Goal: Task Accomplishment & Management: Complete application form

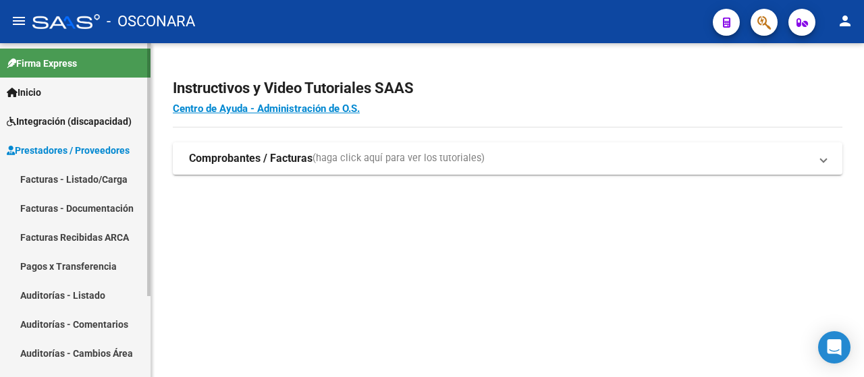
click at [88, 173] on link "Facturas - Listado/Carga" at bounding box center [75, 179] width 150 height 29
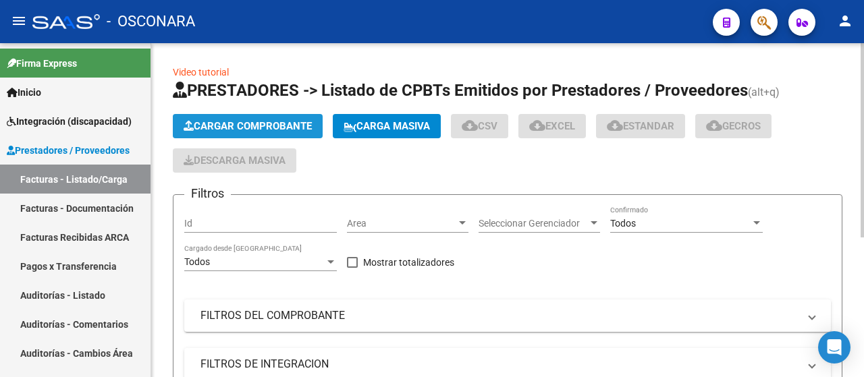
click at [247, 122] on span "Cargar Comprobante" at bounding box center [248, 126] width 128 height 12
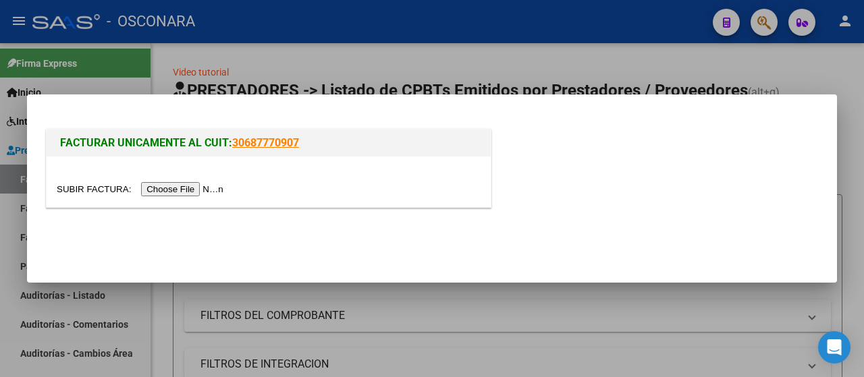
click at [196, 188] on input "file" at bounding box center [142, 189] width 171 height 14
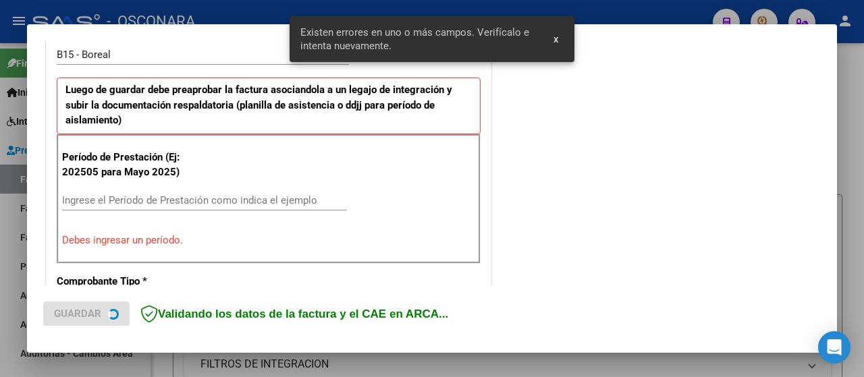
scroll to position [428, 0]
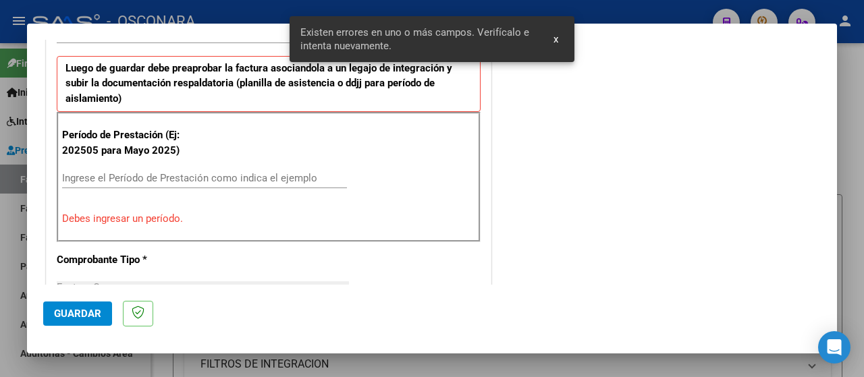
click at [153, 175] on input "Ingrese el Período de Prestación como indica el ejemplo" at bounding box center [204, 178] width 285 height 12
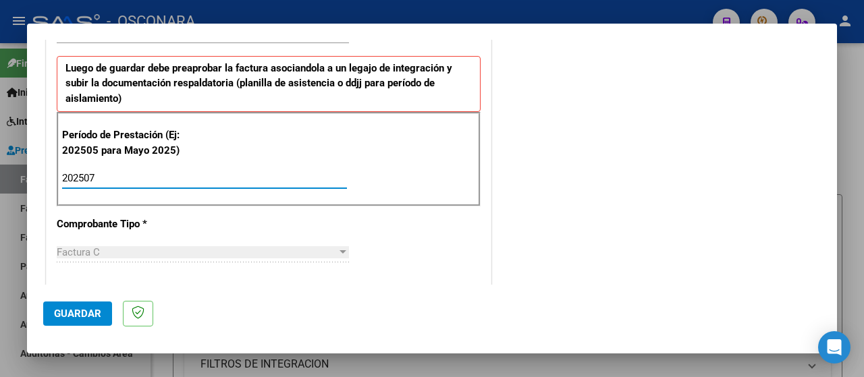
type input "202507"
click at [86, 308] on span "Guardar" at bounding box center [77, 314] width 47 height 12
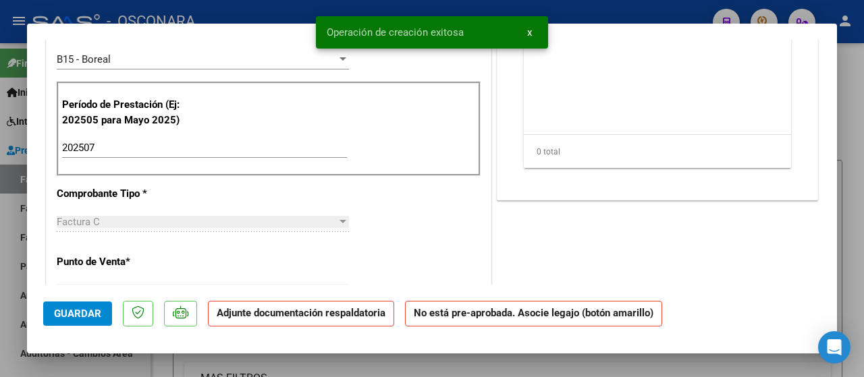
scroll to position [0, 0]
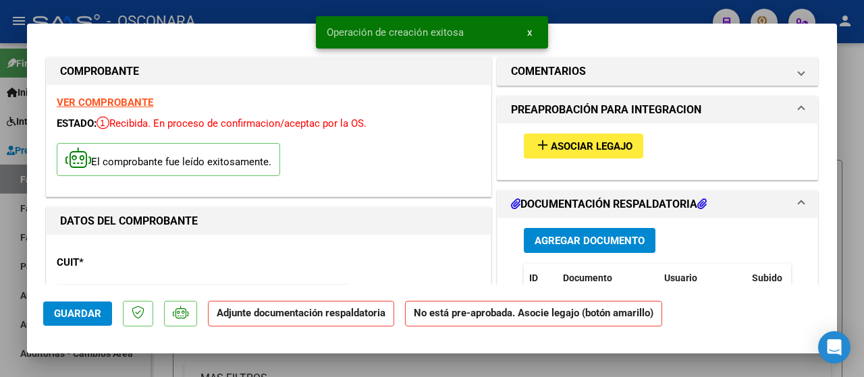
click at [563, 148] on span "Asociar Legajo" at bounding box center [592, 146] width 82 height 12
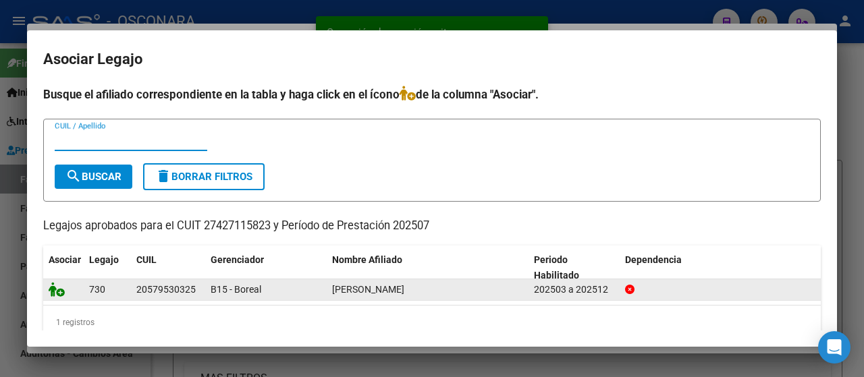
click at [53, 289] on icon at bounding box center [57, 289] width 16 height 15
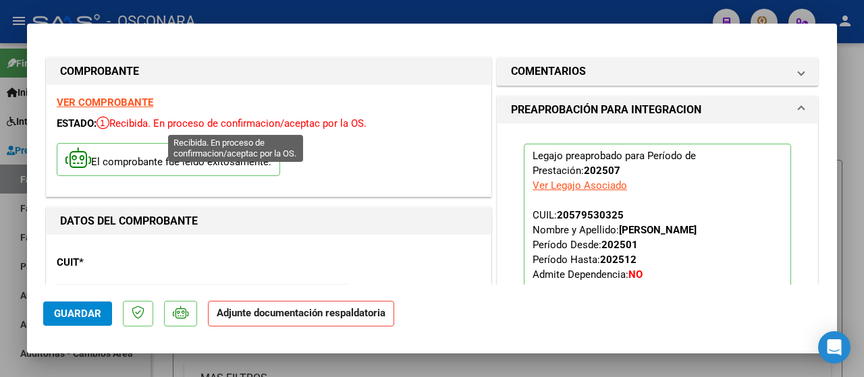
click at [131, 103] on strong "VER COMPROBANTE" at bounding box center [105, 102] width 96 height 12
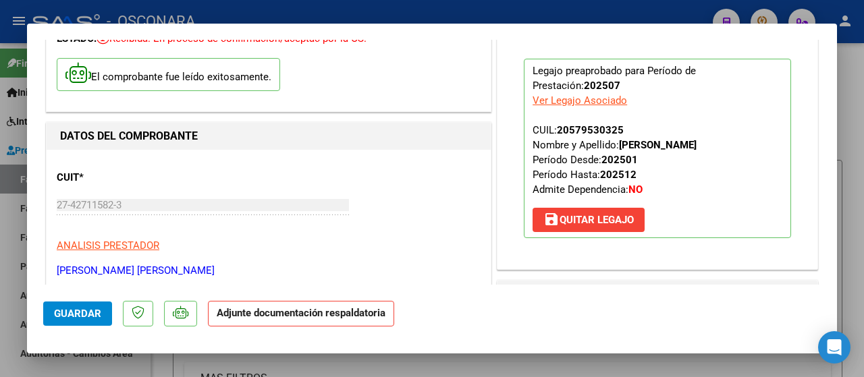
scroll to position [202, 0]
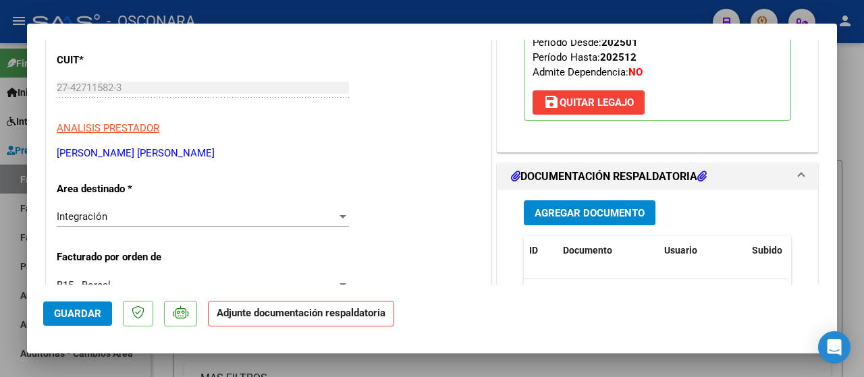
click at [594, 202] on button "Agregar Documento" at bounding box center [590, 212] width 132 height 25
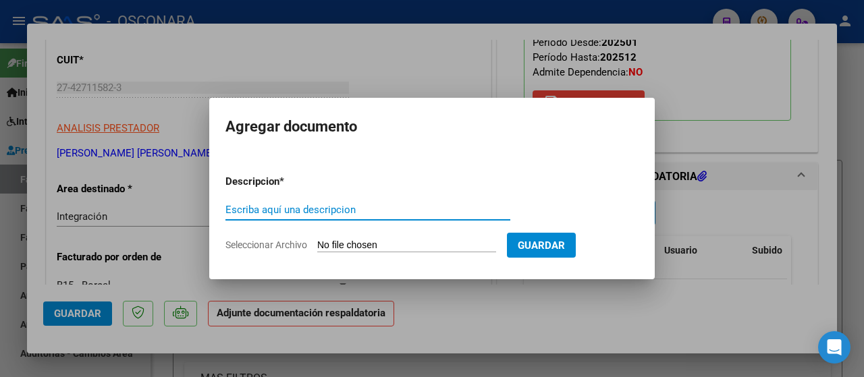
click at [348, 207] on input "Escriba aquí una descripcion" at bounding box center [367, 210] width 285 height 12
type input "p"
type input "Planilla"
click at [358, 244] on input "Seleccionar Archivo" at bounding box center [406, 246] width 179 height 13
click at [333, 243] on input "Seleccionar Archivo" at bounding box center [406, 246] width 179 height 13
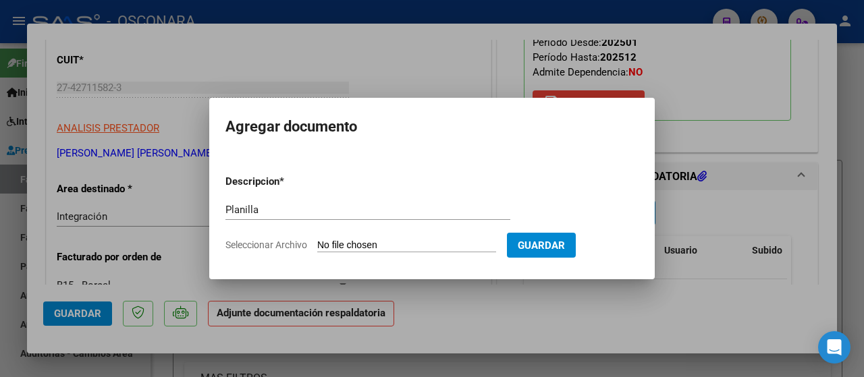
click at [418, 249] on input "Seleccionar Archivo" at bounding box center [406, 246] width 179 height 13
click at [351, 232] on div "Planilla Escriba aquí una descripcion" at bounding box center [367, 216] width 285 height 33
click at [350, 242] on input "Seleccionar Archivo" at bounding box center [406, 246] width 179 height 13
type input "C:\fakepath\150974-3-Planilla_de_Asistencia.. (2).pd"
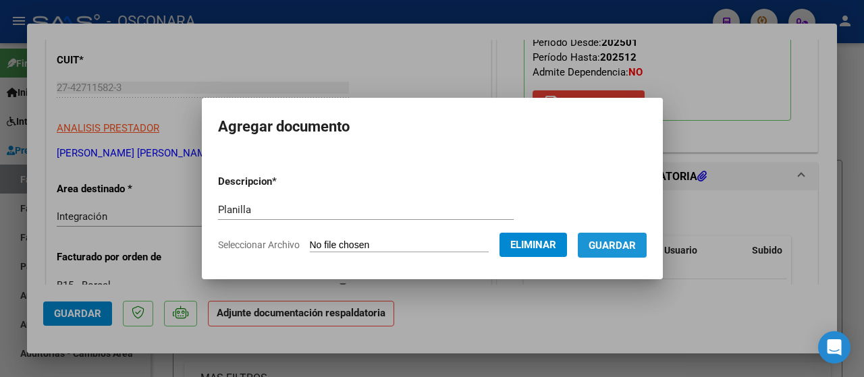
click at [619, 242] on span "Guardar" at bounding box center [611, 246] width 47 height 12
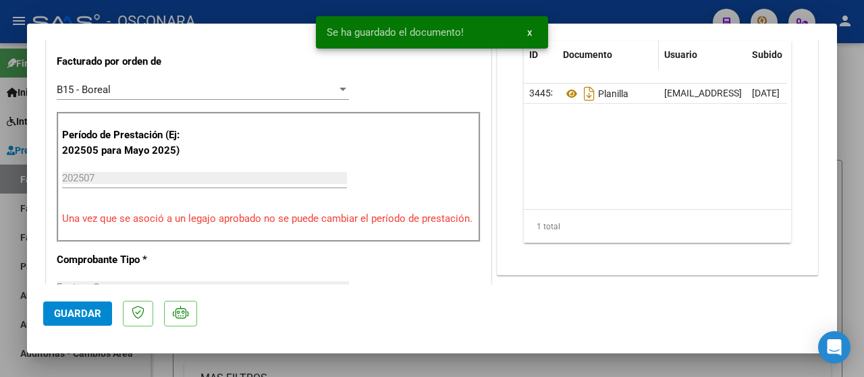
scroll to position [405, 0]
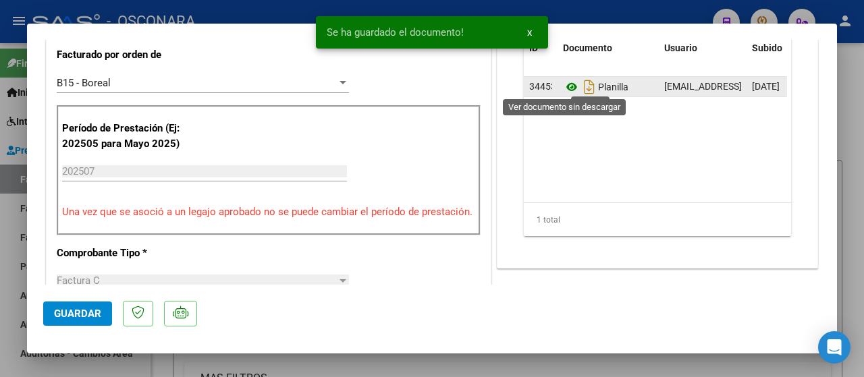
click at [565, 83] on icon at bounding box center [572, 87] width 18 height 16
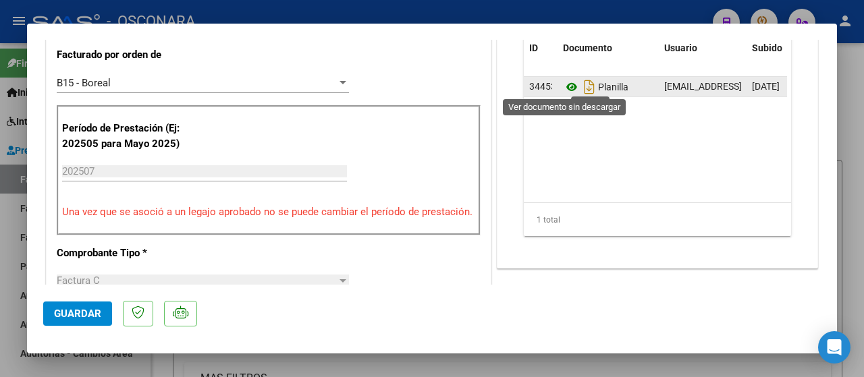
click at [563, 88] on icon at bounding box center [572, 87] width 18 height 16
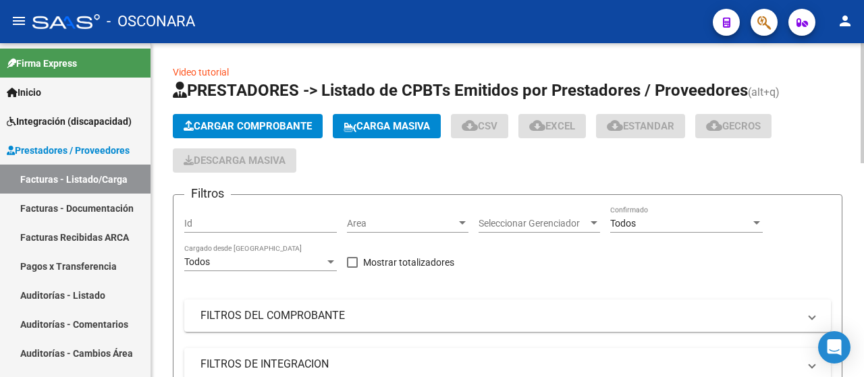
click at [275, 123] on span "Cargar Comprobante" at bounding box center [248, 126] width 128 height 12
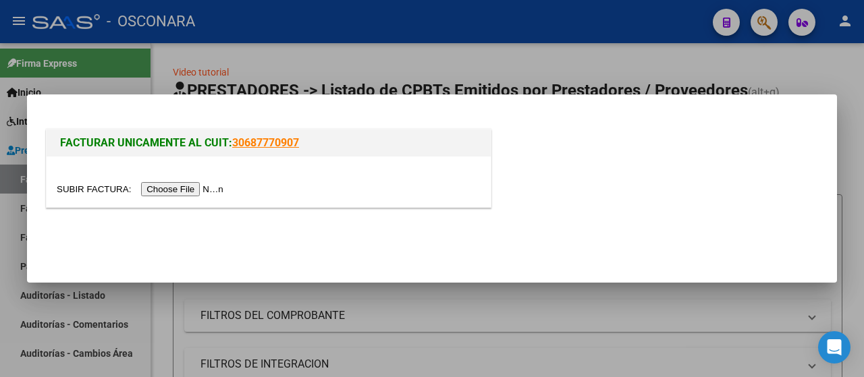
click at [211, 188] on input "file" at bounding box center [142, 189] width 171 height 14
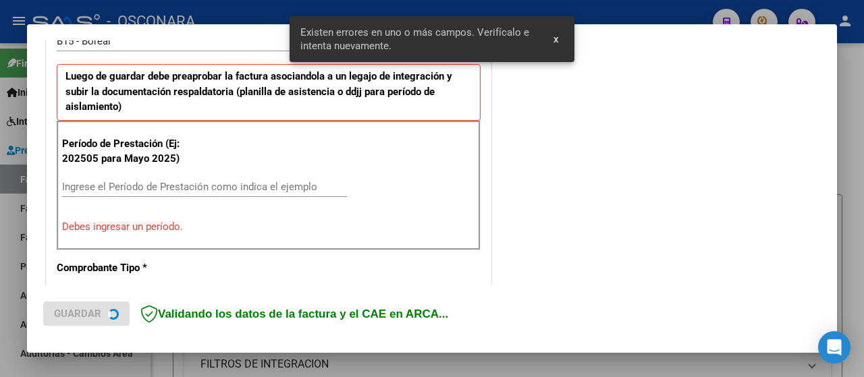
scroll to position [428, 0]
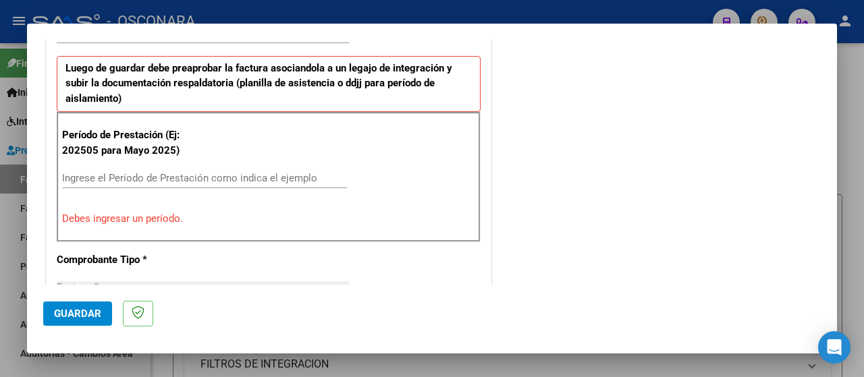
click at [84, 175] on input "Ingrese el Período de Prestación como indica el ejemplo" at bounding box center [204, 178] width 285 height 12
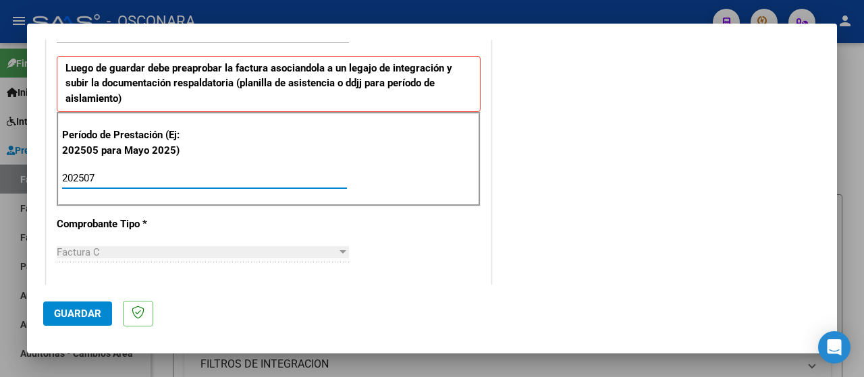
type input "202507"
click at [67, 314] on span "Guardar" at bounding box center [77, 314] width 47 height 12
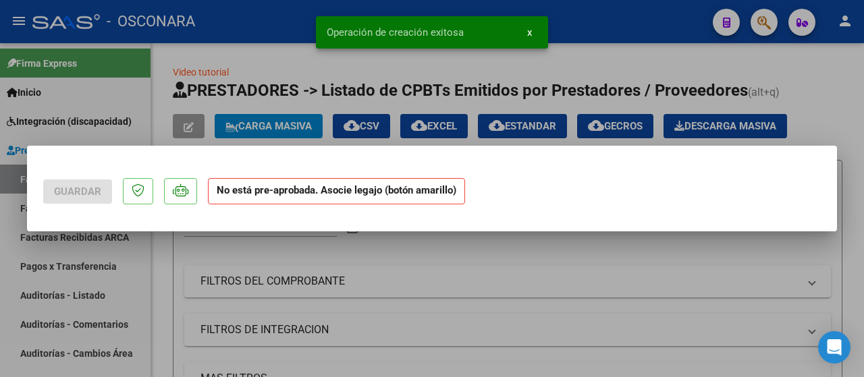
scroll to position [0, 0]
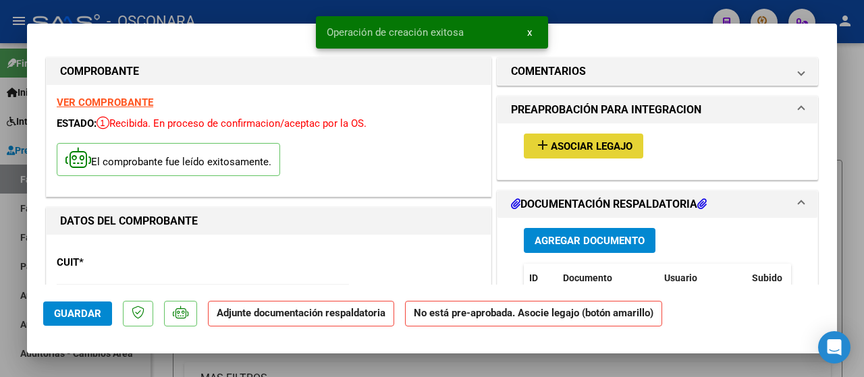
click at [576, 140] on span "Asociar Legajo" at bounding box center [592, 146] width 82 height 12
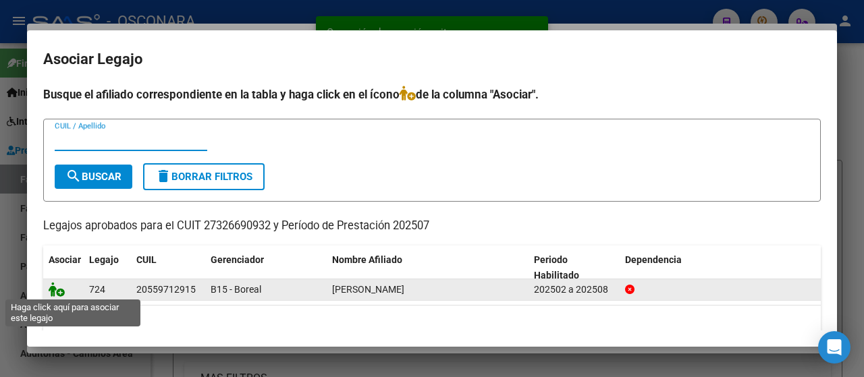
click at [59, 284] on icon at bounding box center [57, 289] width 16 height 15
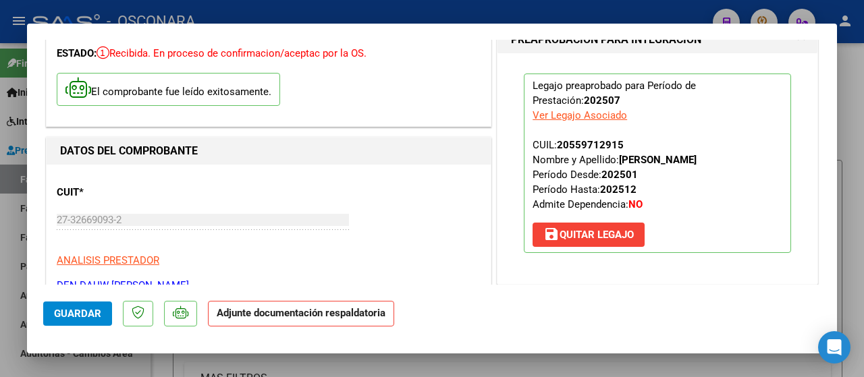
scroll to position [270, 0]
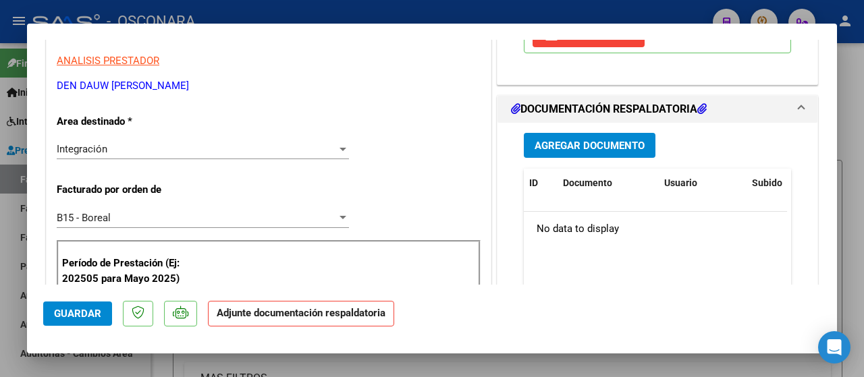
click at [576, 150] on span "Agregar Documento" at bounding box center [589, 146] width 110 height 12
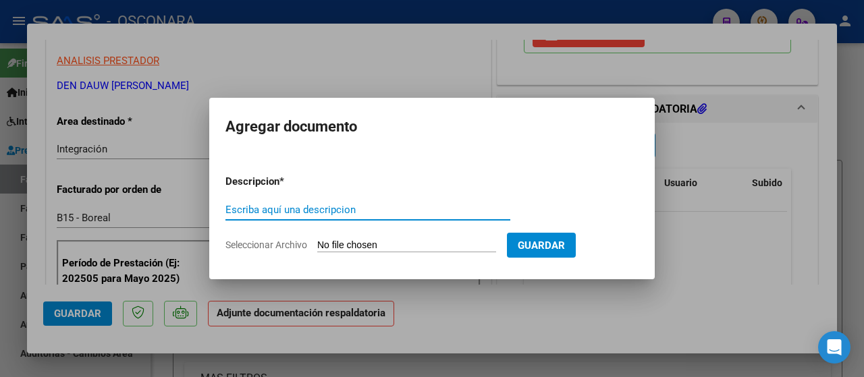
click at [286, 206] on input "Escriba aquí una descripcion" at bounding box center [367, 210] width 285 height 12
type input "p"
type input "PLANILLA"
click at [368, 240] on input "Seleccionar Archivo" at bounding box center [406, 246] width 179 height 13
type input "C:\fakepath\153017-3-Planilla_de_Asistencia.pdf"
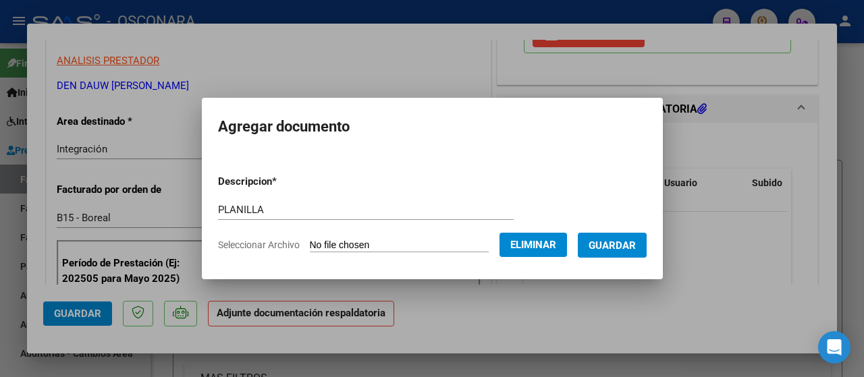
click at [620, 250] on span "Guardar" at bounding box center [611, 246] width 47 height 12
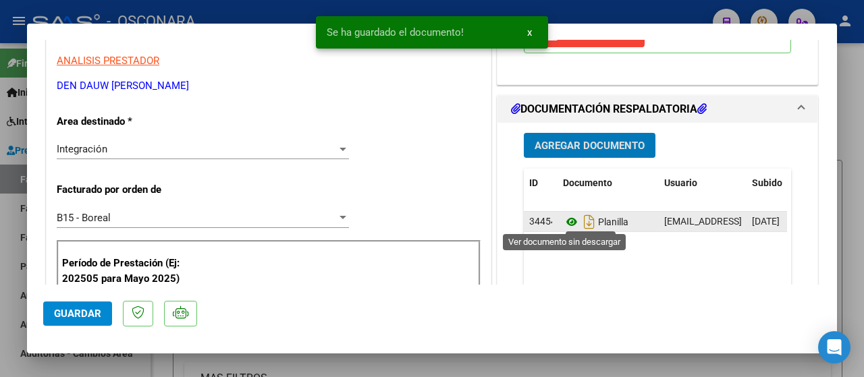
click at [564, 218] on icon at bounding box center [572, 222] width 18 height 16
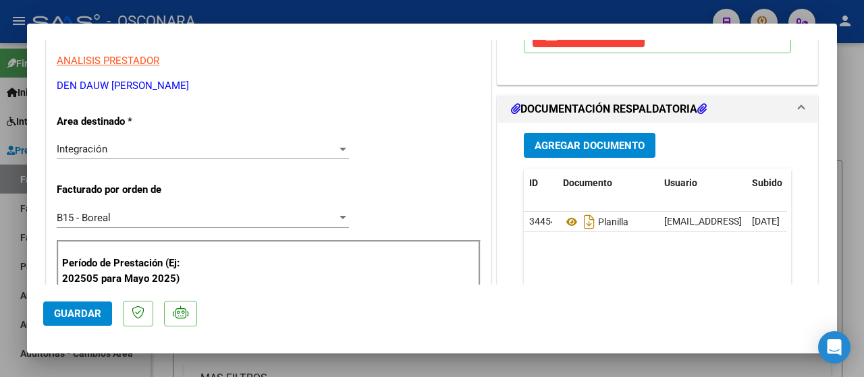
click at [86, 316] on span "Guardar" at bounding box center [77, 314] width 47 height 12
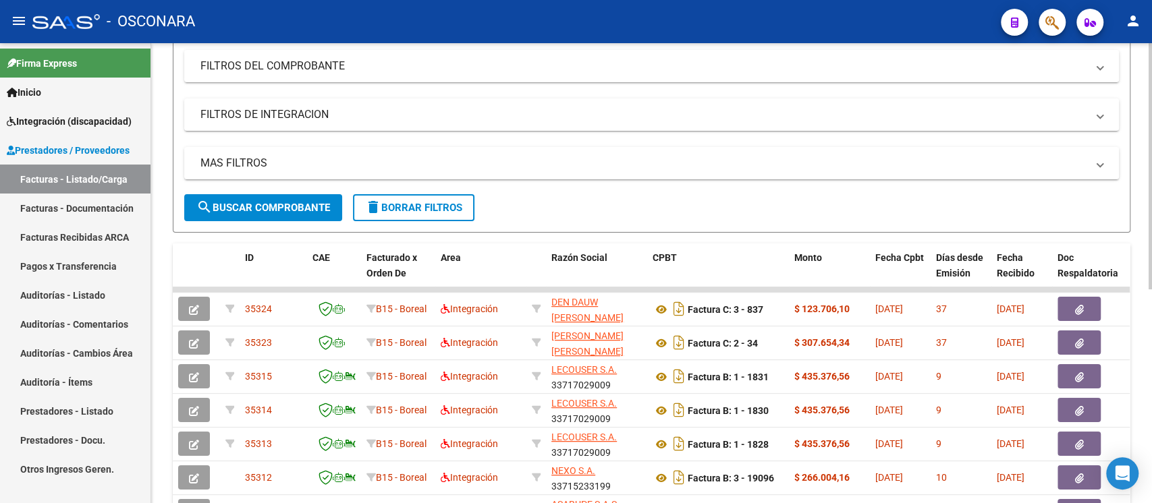
scroll to position [0, 0]
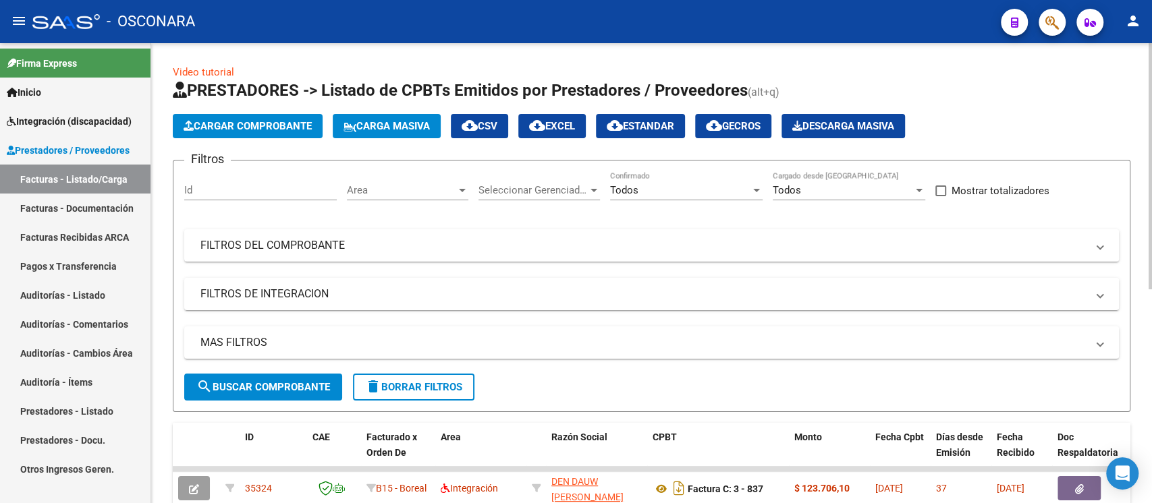
click at [260, 121] on span "Cargar Comprobante" at bounding box center [248, 126] width 128 height 12
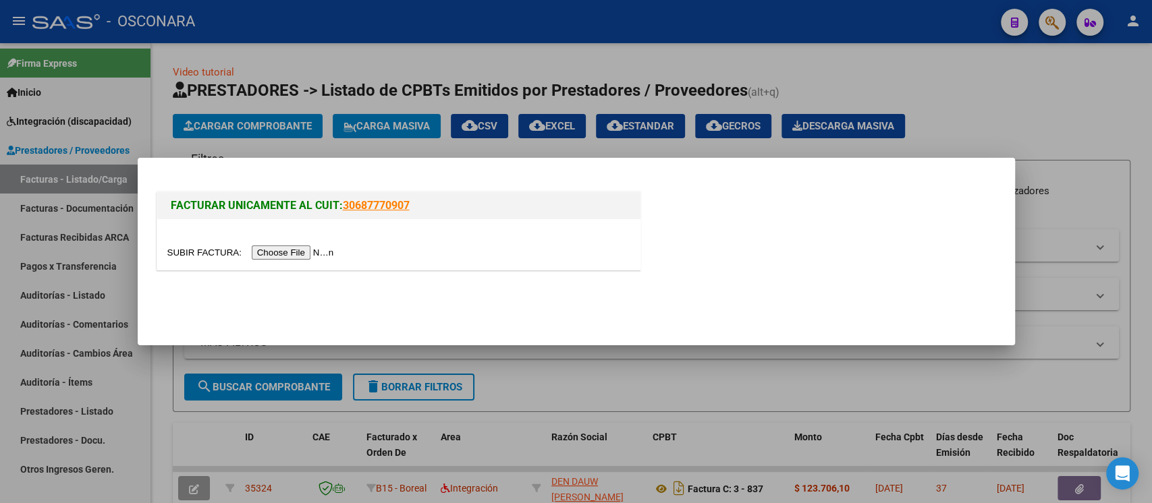
click at [317, 258] on input "file" at bounding box center [252, 253] width 171 height 14
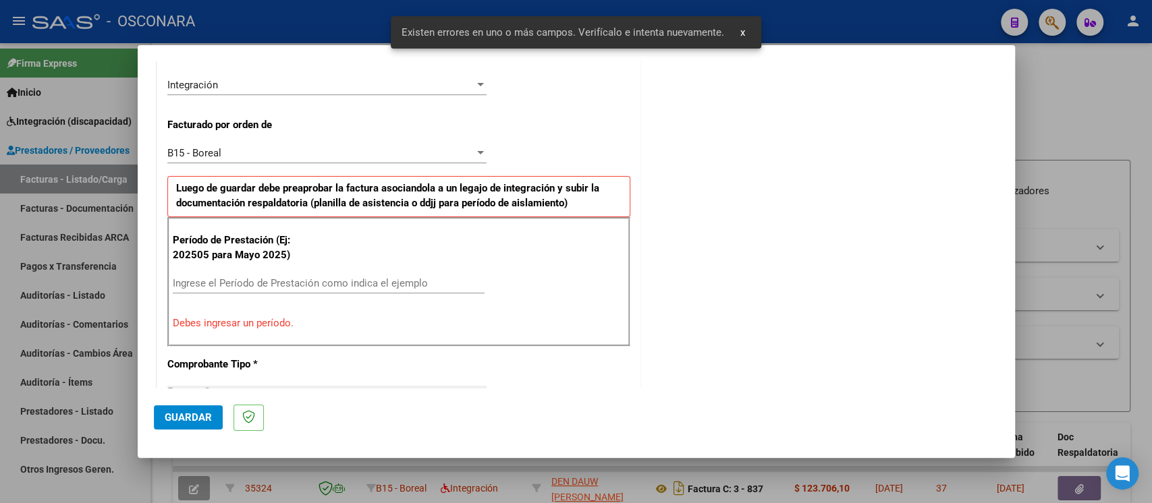
scroll to position [373, 0]
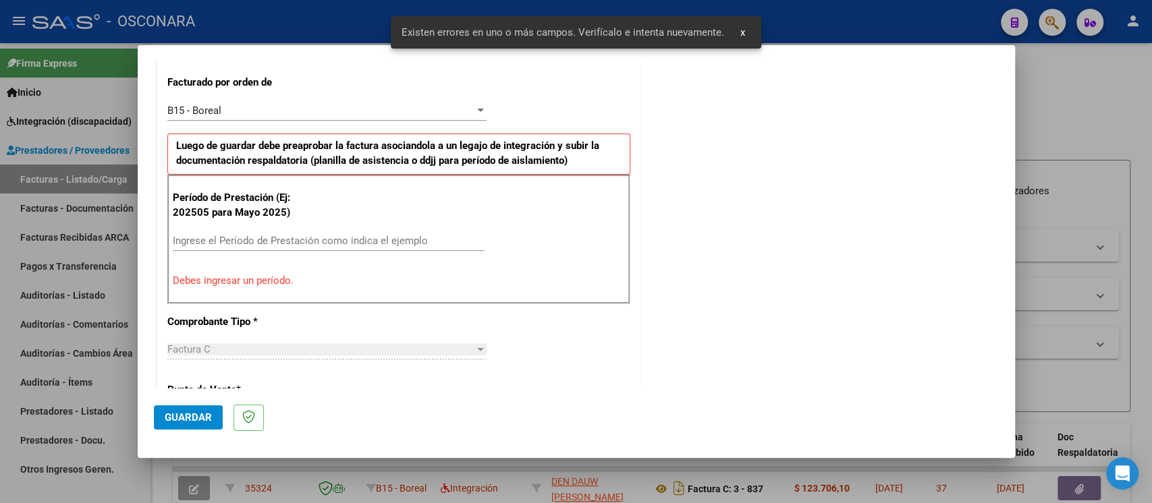
click at [227, 241] on input "Ingrese el Período de Prestación como indica el ejemplo" at bounding box center [329, 241] width 312 height 12
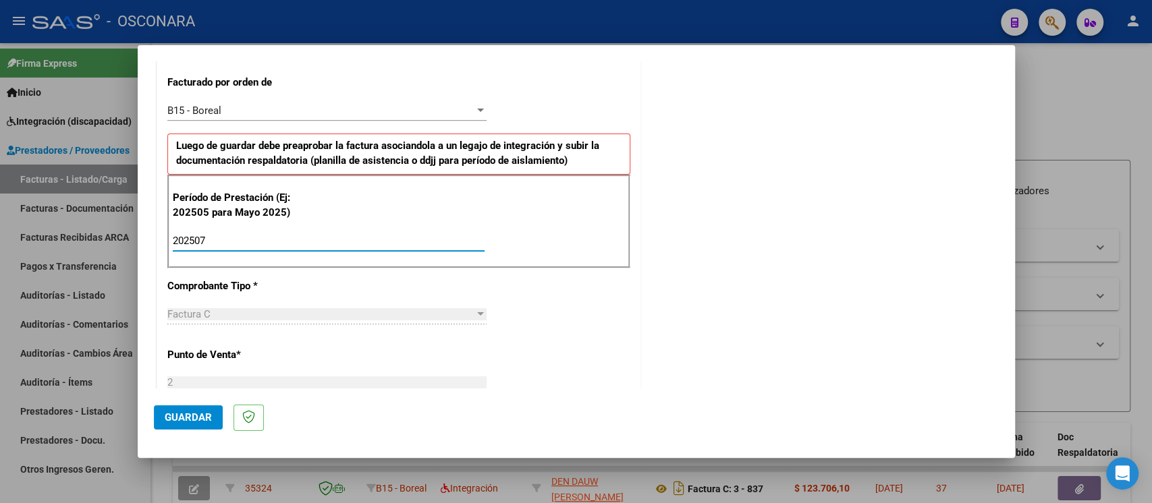
type input "202507"
click at [199, 377] on span "Guardar" at bounding box center [188, 418] width 47 height 12
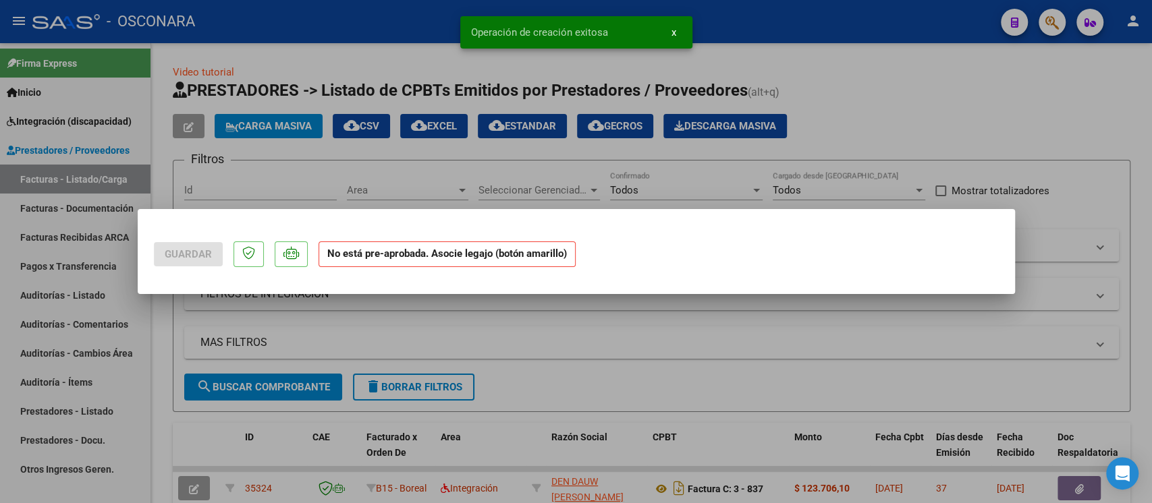
scroll to position [0, 0]
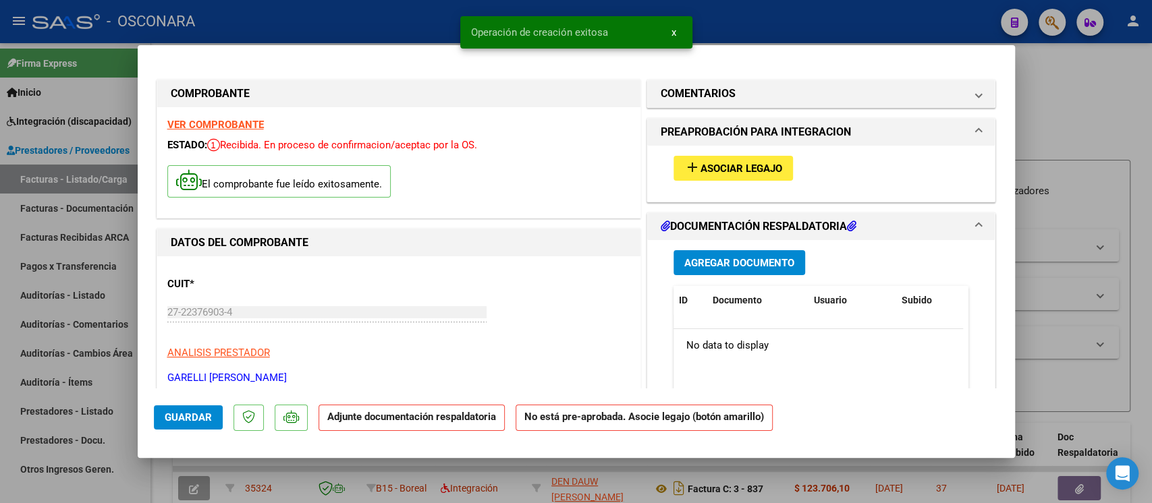
click at [745, 168] on span "Asociar Legajo" at bounding box center [741, 169] width 82 height 12
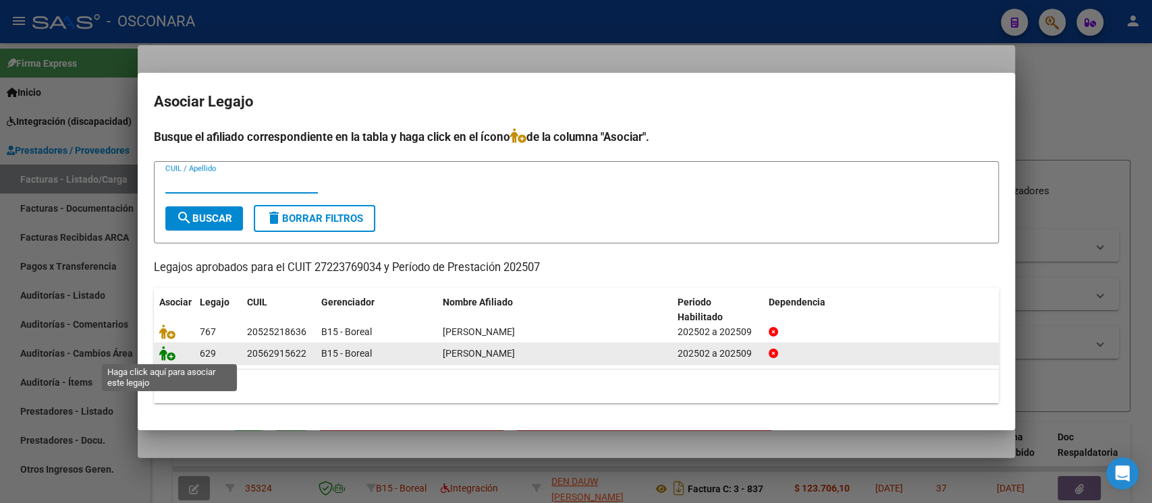
click at [167, 355] on icon at bounding box center [167, 353] width 16 height 15
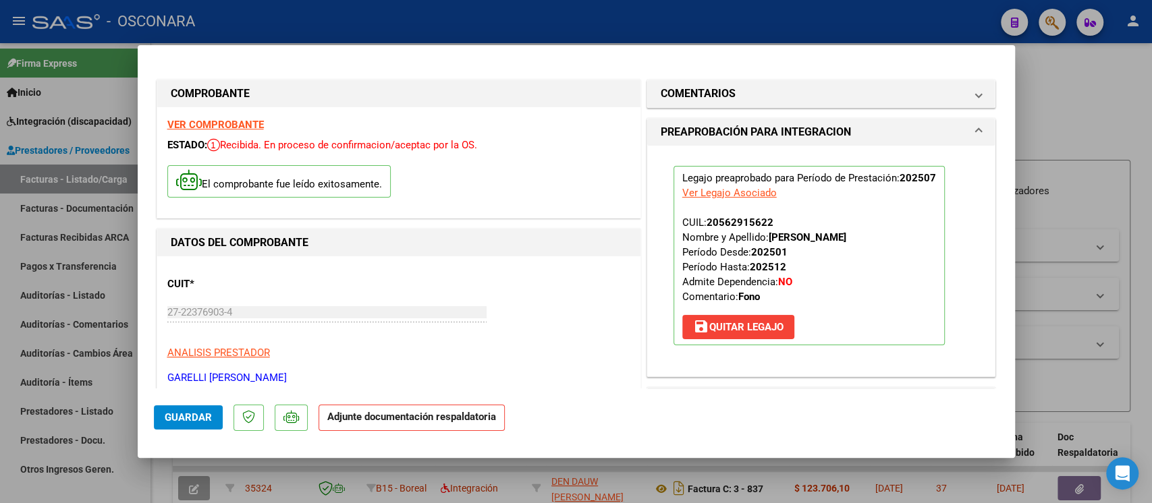
click at [226, 121] on strong "VER COMPROBANTE" at bounding box center [215, 125] width 96 height 12
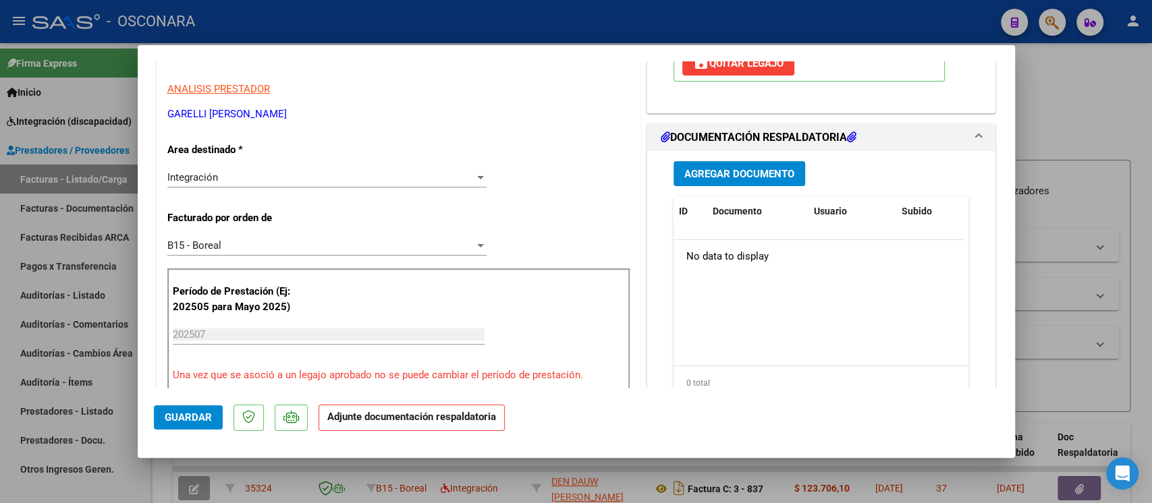
scroll to position [270, 0]
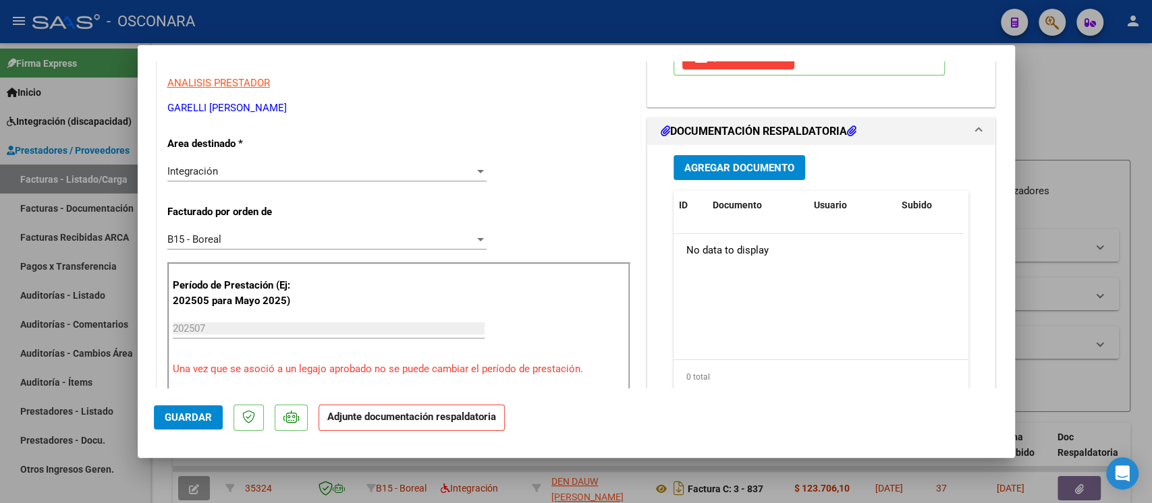
click at [701, 150] on div "Agregar Documento ID Documento Usuario Subido Acción No data to display 0 total…" at bounding box center [821, 279] width 316 height 269
click at [702, 157] on button "Agregar Documento" at bounding box center [739, 167] width 132 height 25
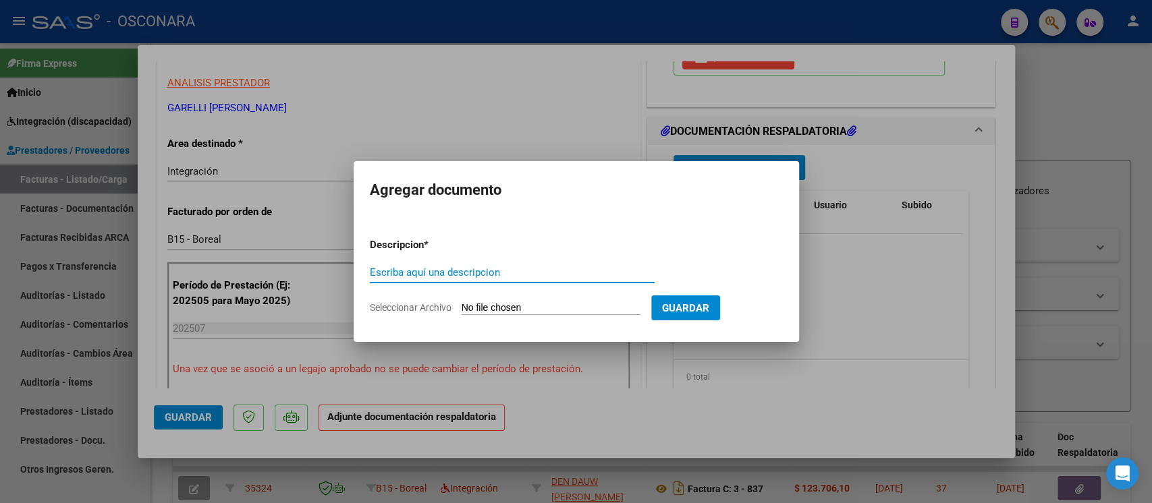
click at [553, 272] on input "Escriba aquí una descripcion" at bounding box center [512, 273] width 285 height 12
type input "p"
type input "PLANILLA"
click at [545, 306] on input "Seleccionar Archivo" at bounding box center [551, 308] width 179 height 13
type input "C:\fakepath\149405-4-Planilla_de_Asistencia.pdf"
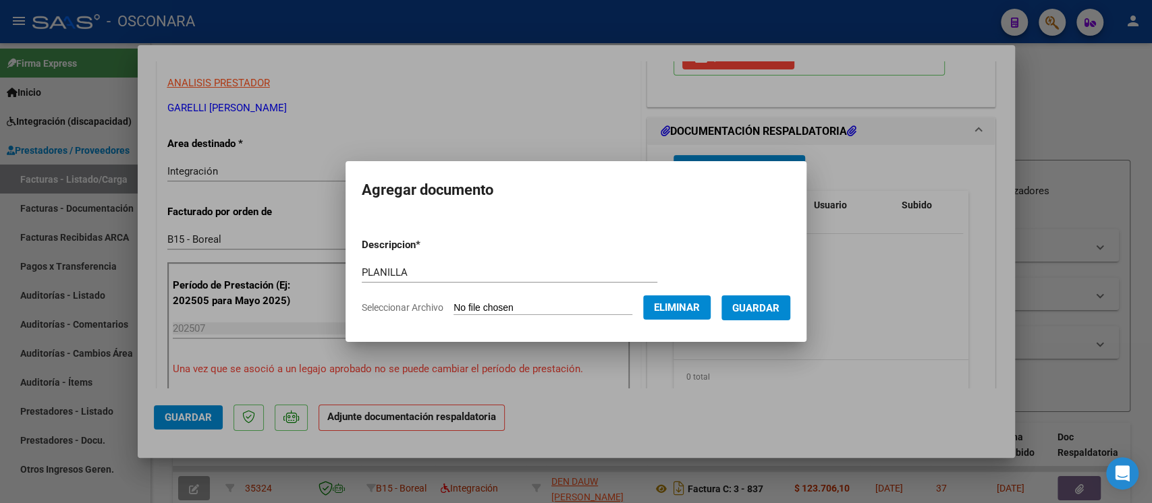
click at [771, 314] on span "Guardar" at bounding box center [755, 308] width 47 height 12
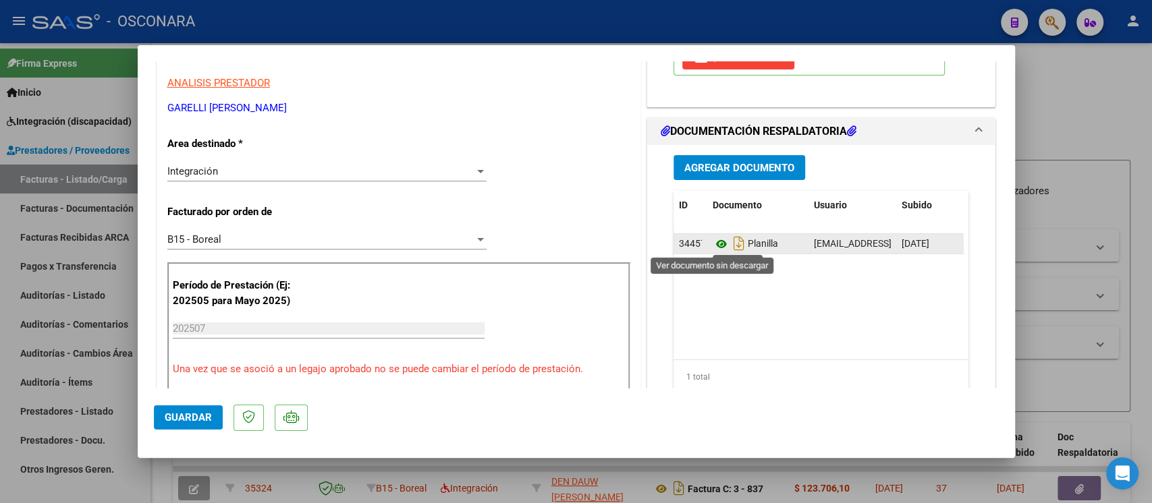
click at [713, 244] on icon at bounding box center [722, 244] width 18 height 16
click at [713, 236] on icon at bounding box center [722, 244] width 18 height 16
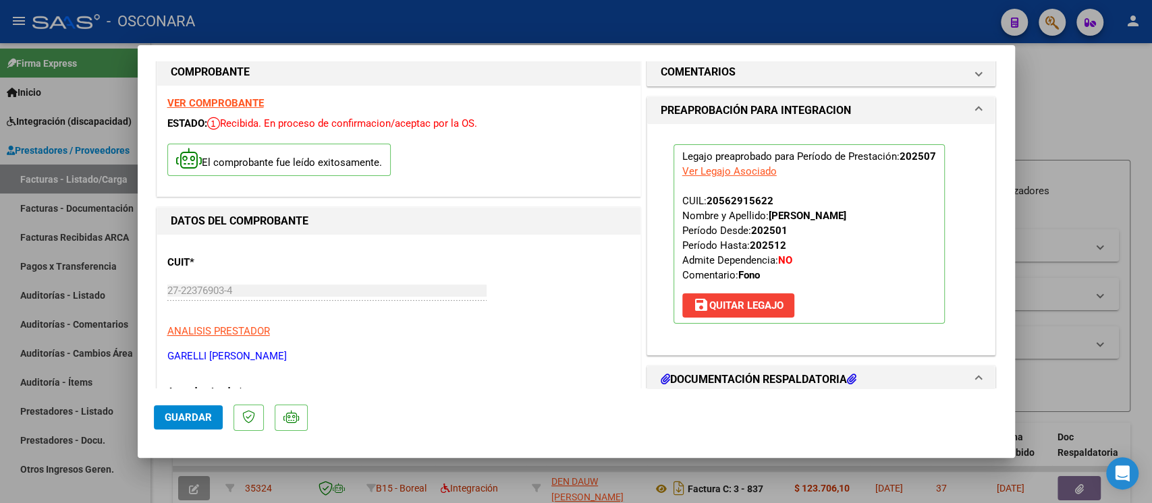
scroll to position [0, 0]
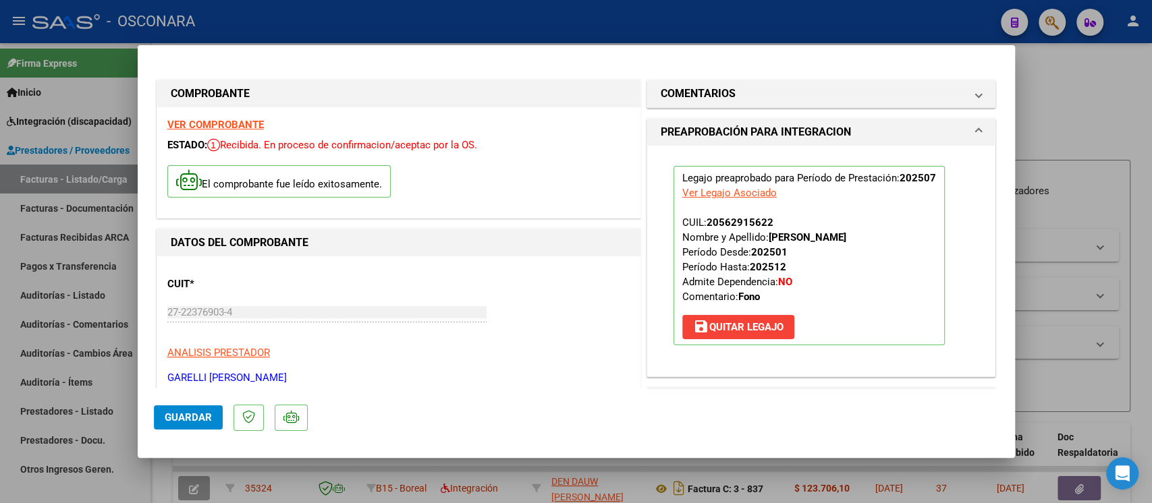
click at [184, 377] on span "Guardar" at bounding box center [188, 418] width 47 height 12
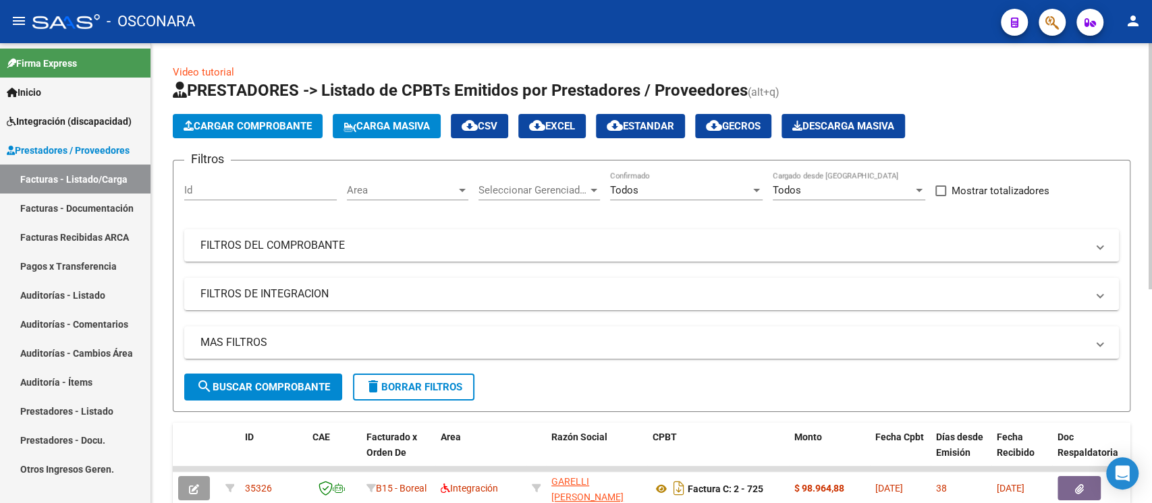
click at [236, 130] on span "Cargar Comprobante" at bounding box center [248, 126] width 128 height 12
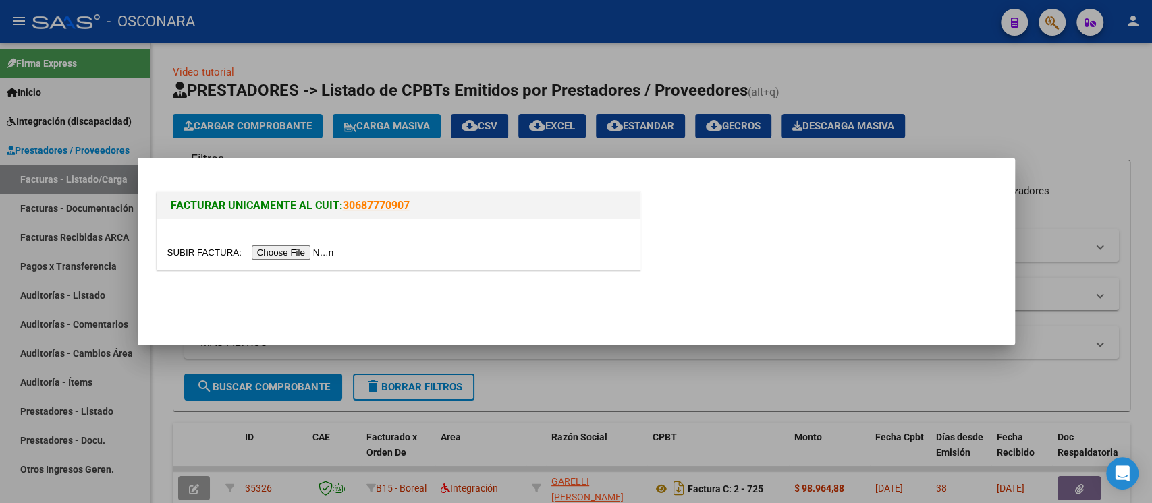
click at [300, 256] on input "file" at bounding box center [252, 253] width 171 height 14
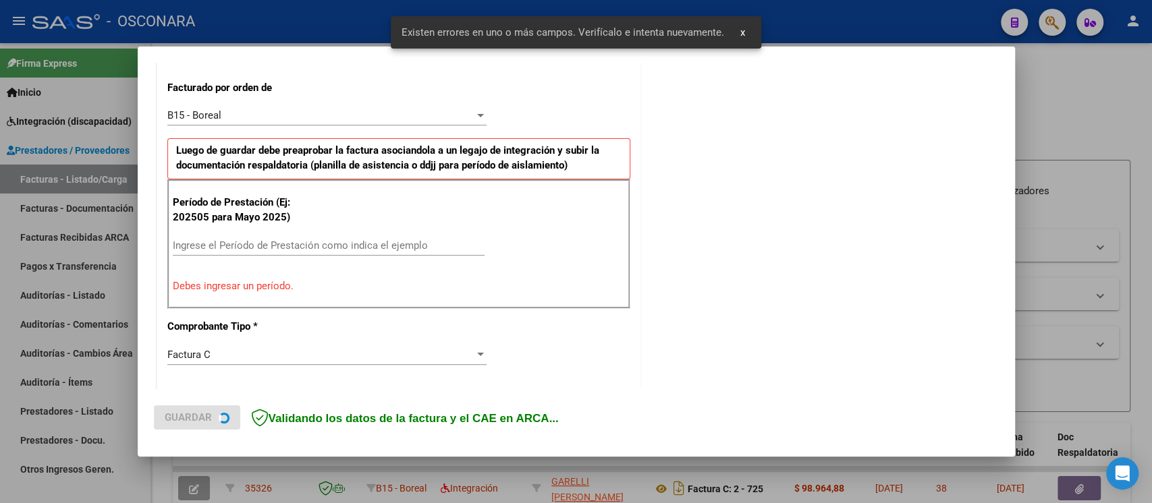
scroll to position [373, 0]
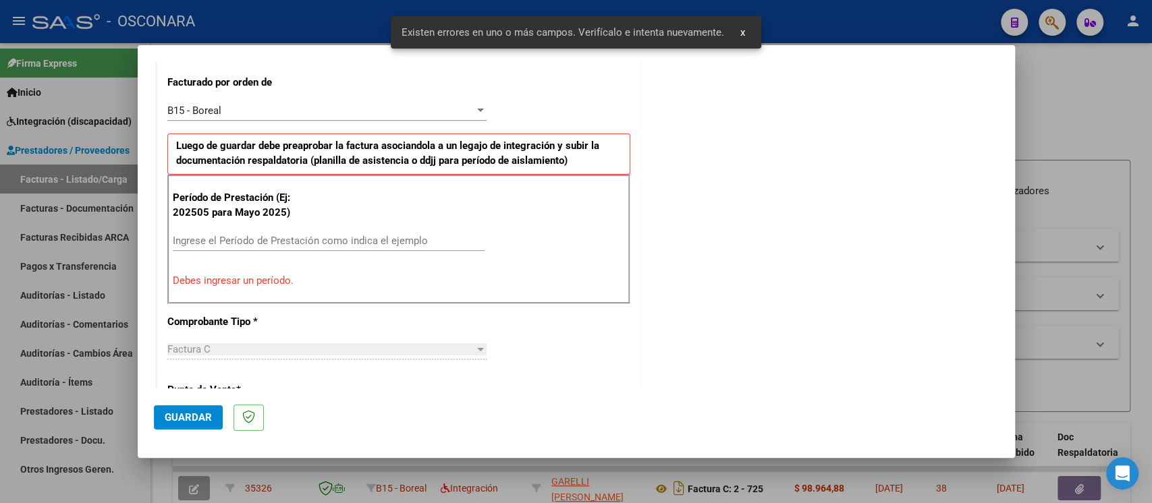
click at [288, 231] on div "Ingrese el Período de Prestación como indica el ejemplo" at bounding box center [329, 241] width 312 height 20
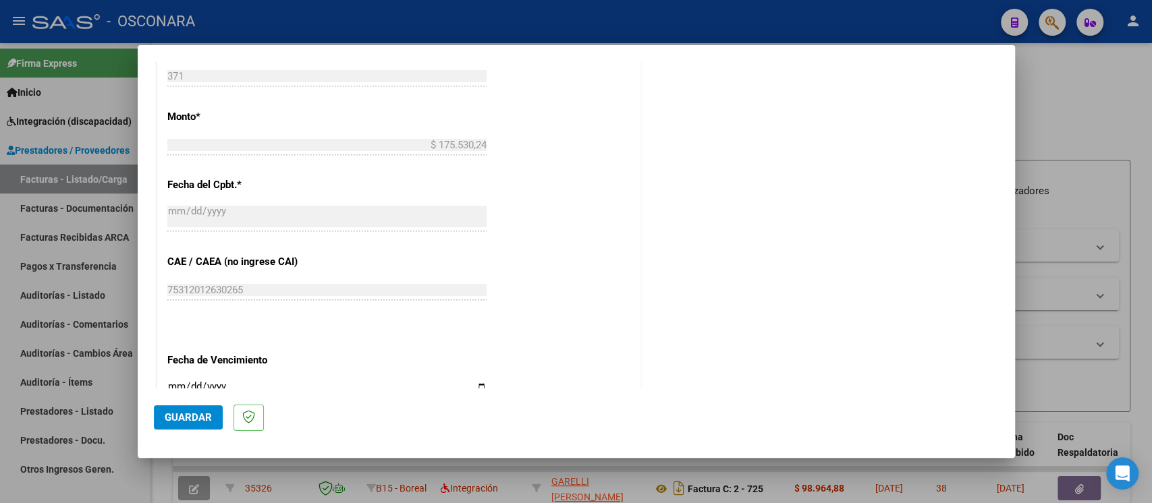
scroll to position [388, 0]
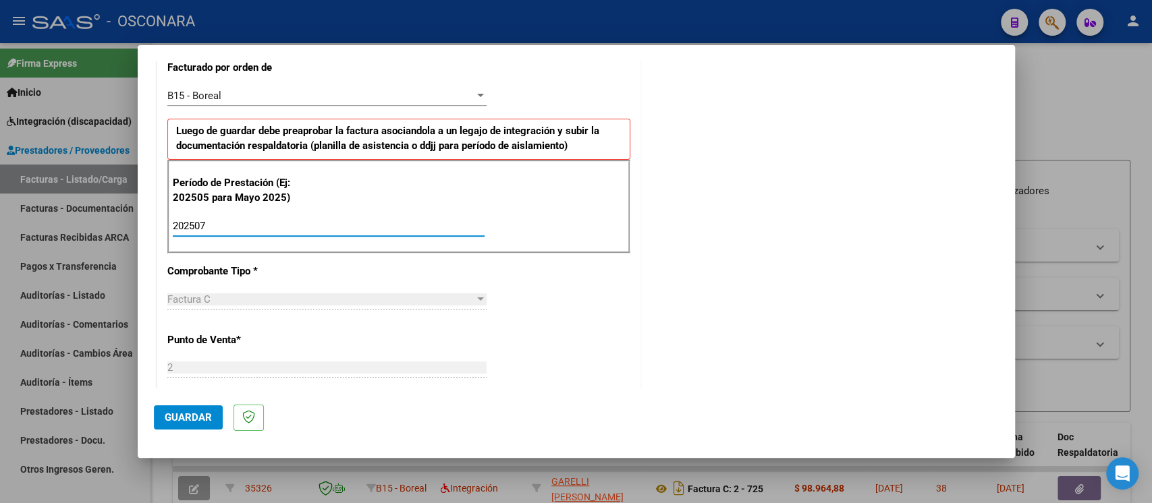
type input "202507"
click at [198, 377] on span "Guardar" at bounding box center [188, 418] width 47 height 12
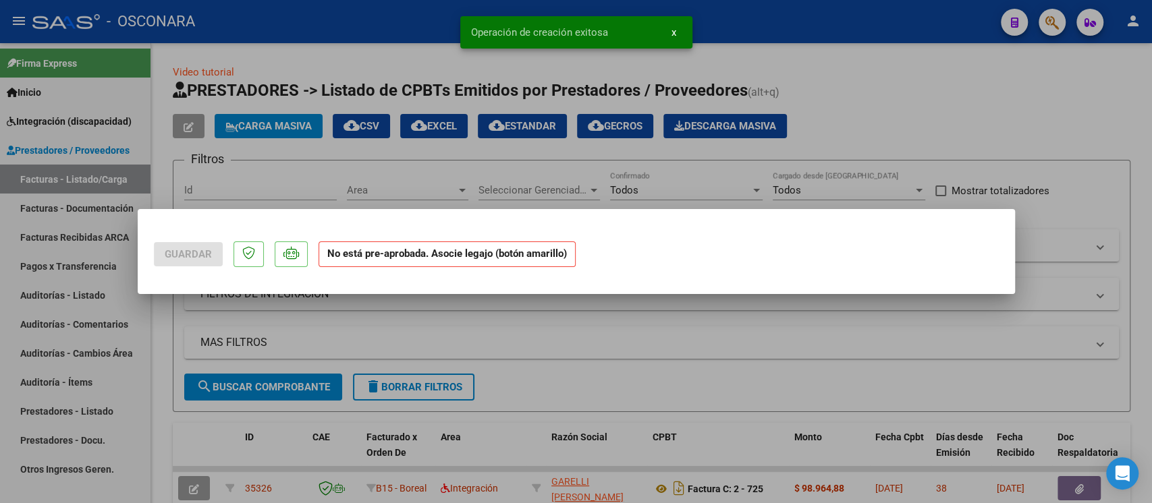
scroll to position [0, 0]
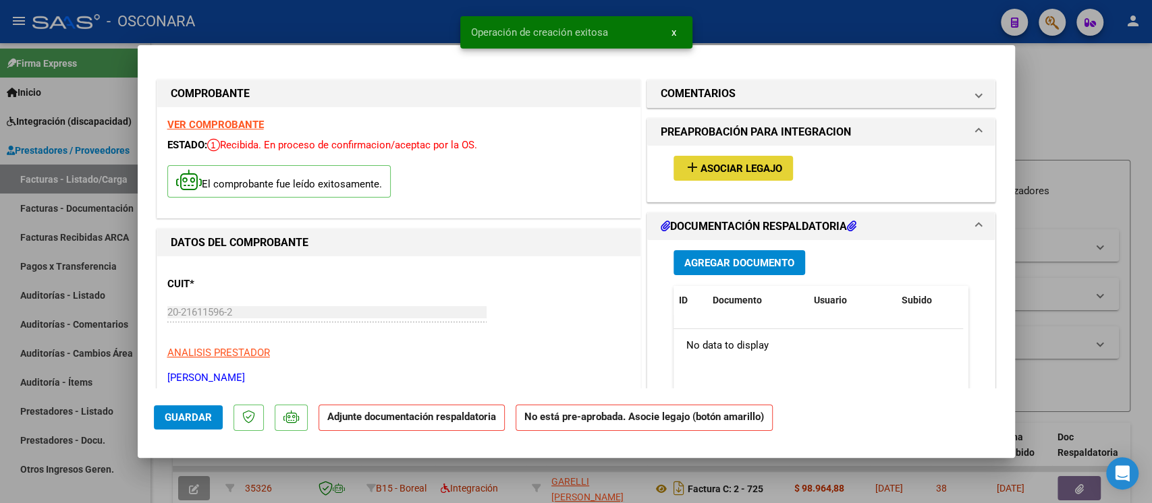
click at [744, 169] on span "Asociar Legajo" at bounding box center [741, 169] width 82 height 12
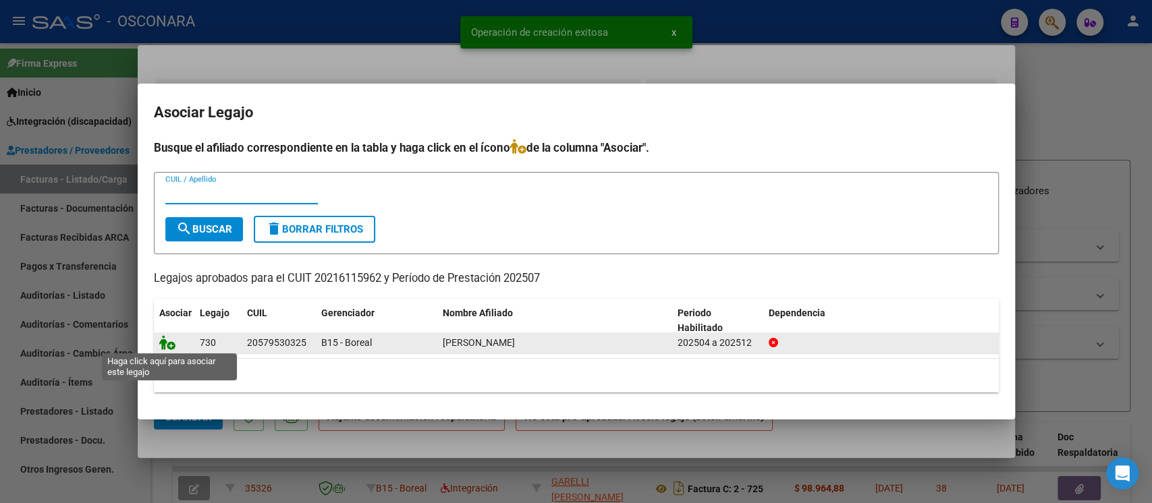
click at [171, 337] on icon at bounding box center [167, 342] width 16 height 15
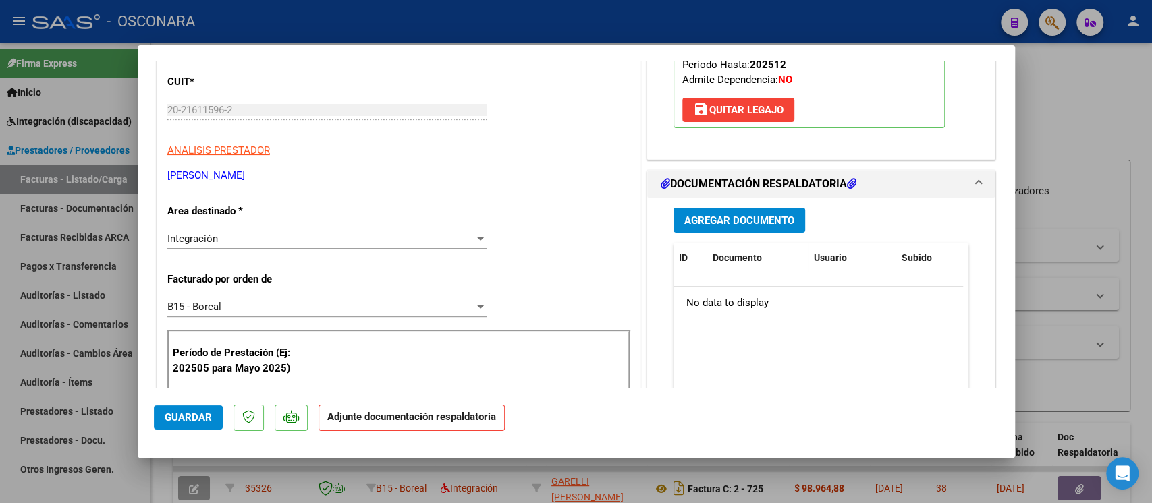
scroll to position [270, 0]
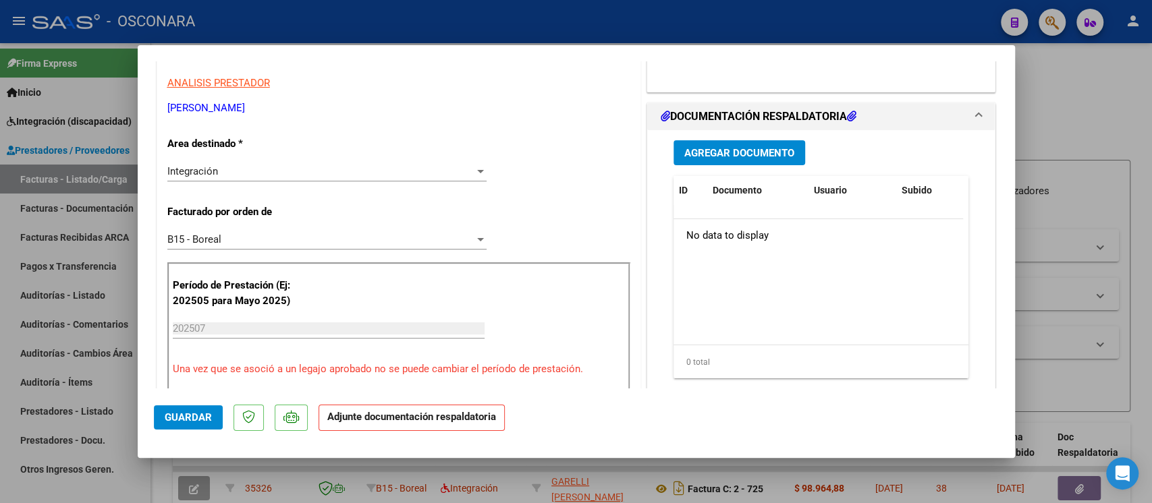
click at [750, 154] on span "Agregar Documento" at bounding box center [739, 153] width 110 height 12
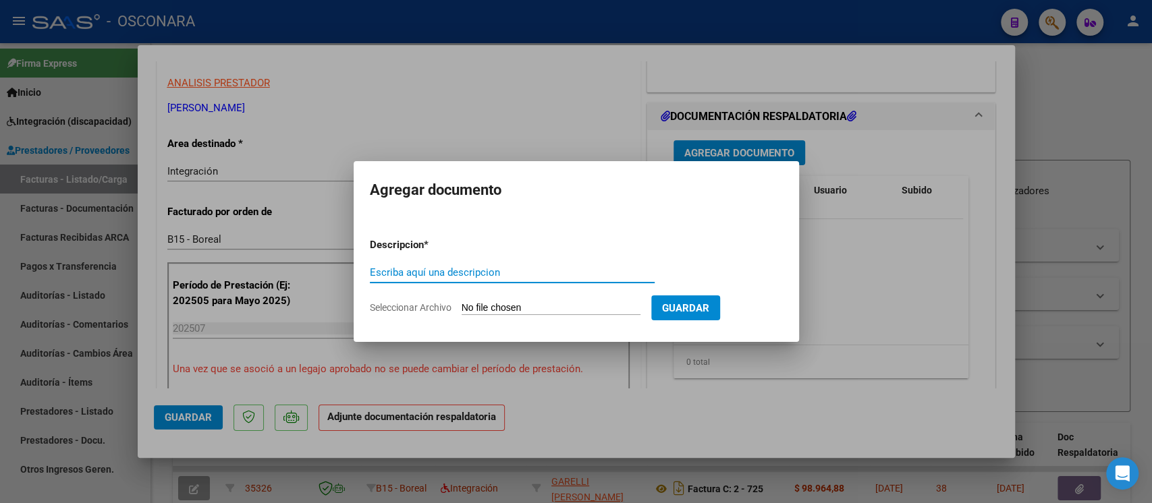
click at [416, 269] on input "Escriba aquí una descripcion" at bounding box center [512, 273] width 285 height 12
type input "p"
type input "PLANILLA"
click at [499, 300] on form "Descripcion * PLANILLA Escriba aquí una descripcion Seleccionar Archivo Guardar" at bounding box center [576, 276] width 413 height 99
click at [501, 306] on input "Seleccionar Archivo" at bounding box center [551, 308] width 179 height 13
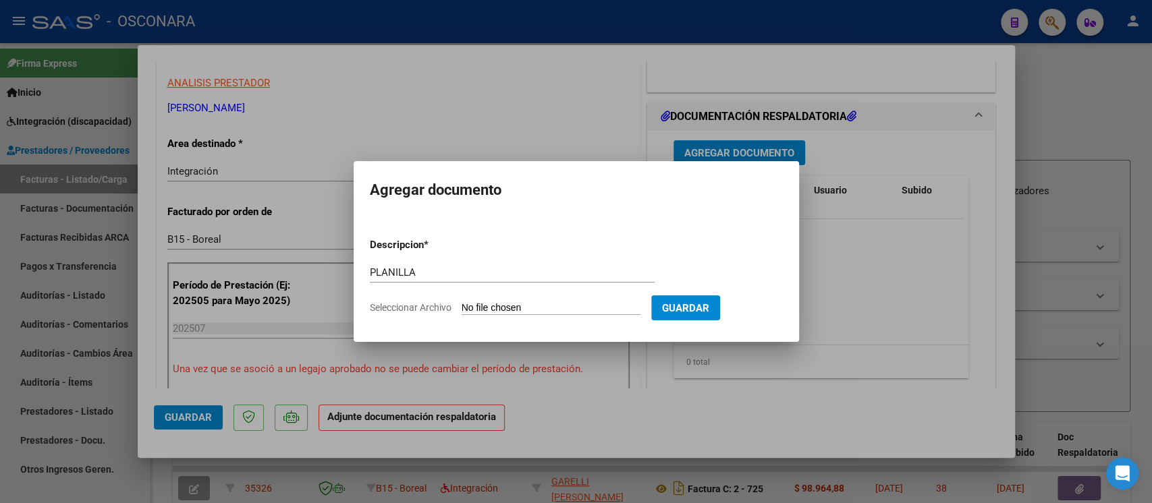
type input "C:\fakepath\F HEREDIA-JULIO-202520250828_10143587.pdf"
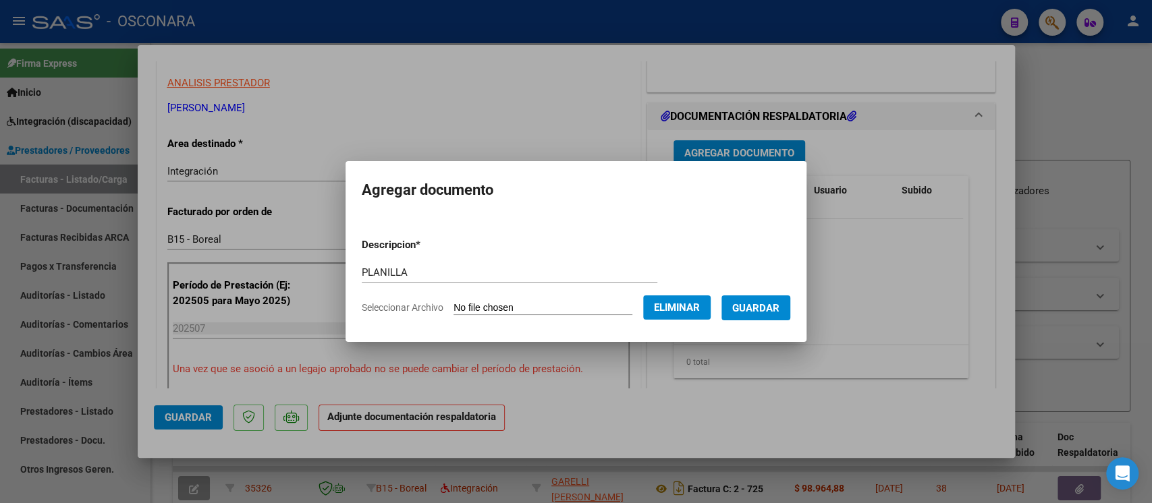
click at [771, 309] on span "Guardar" at bounding box center [755, 308] width 47 height 12
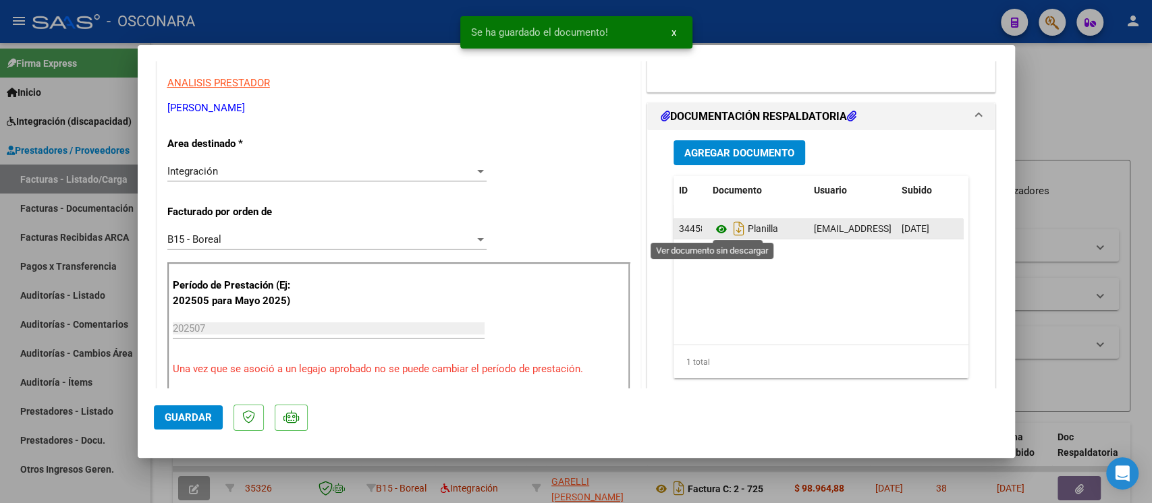
click at [713, 227] on icon at bounding box center [722, 229] width 18 height 16
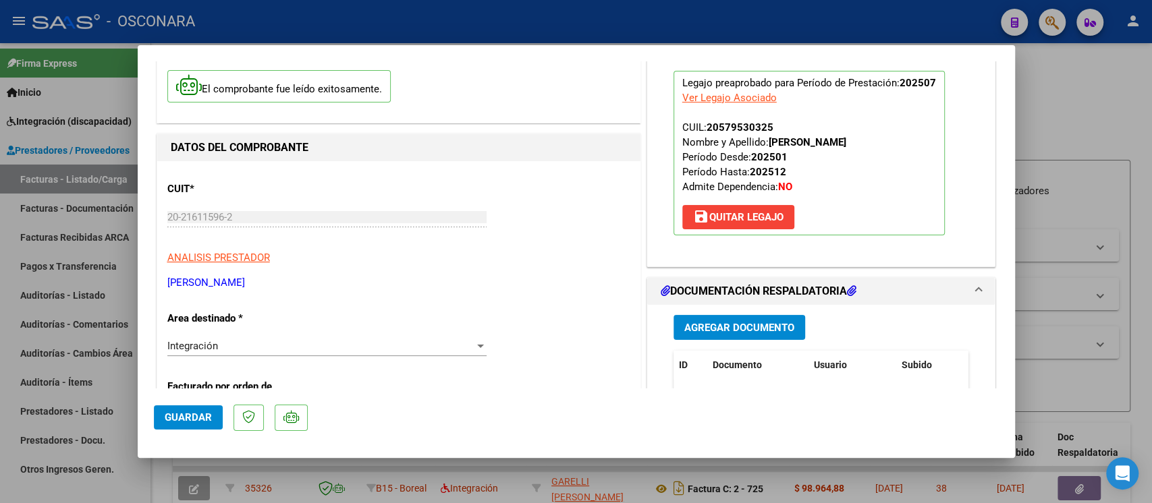
scroll to position [0, 0]
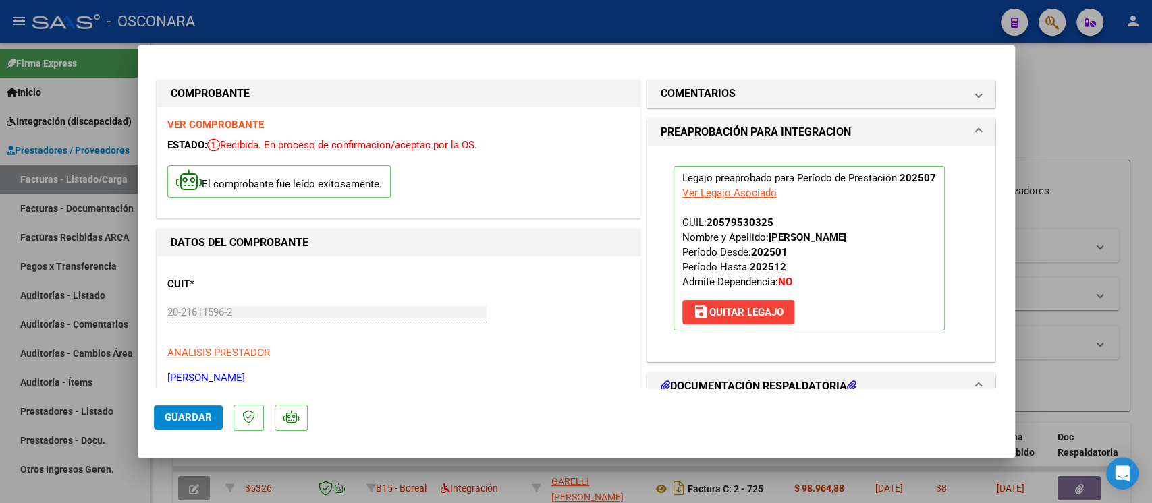
click at [238, 124] on strong "VER COMPROBANTE" at bounding box center [215, 125] width 96 height 12
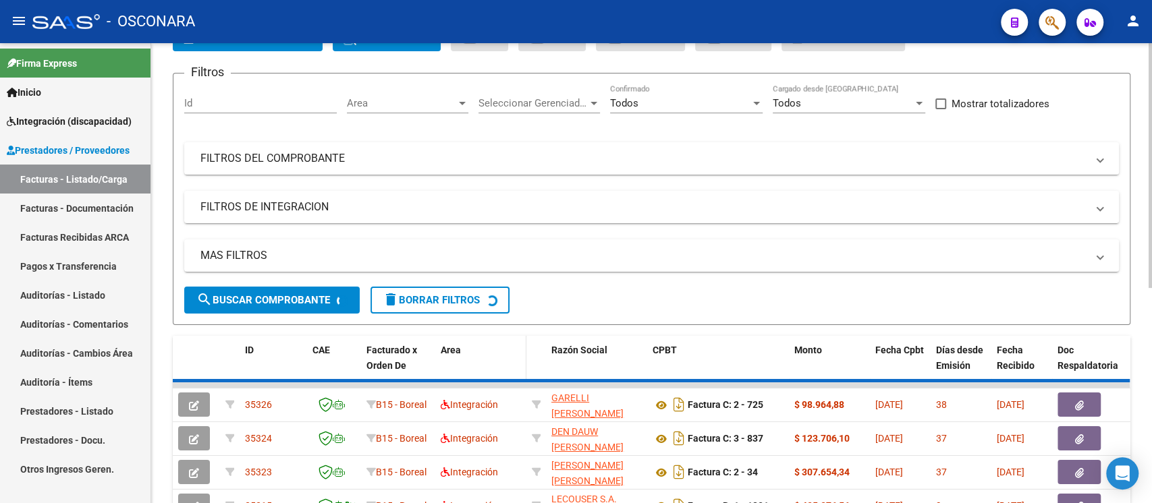
scroll to position [179, 0]
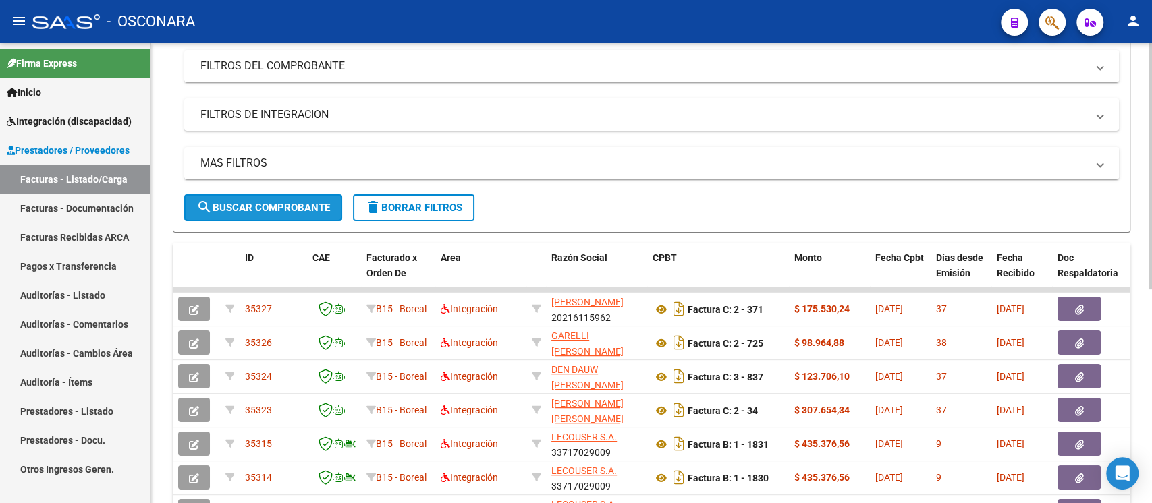
click at [308, 205] on span "search Buscar Comprobante" at bounding box center [263, 208] width 134 height 12
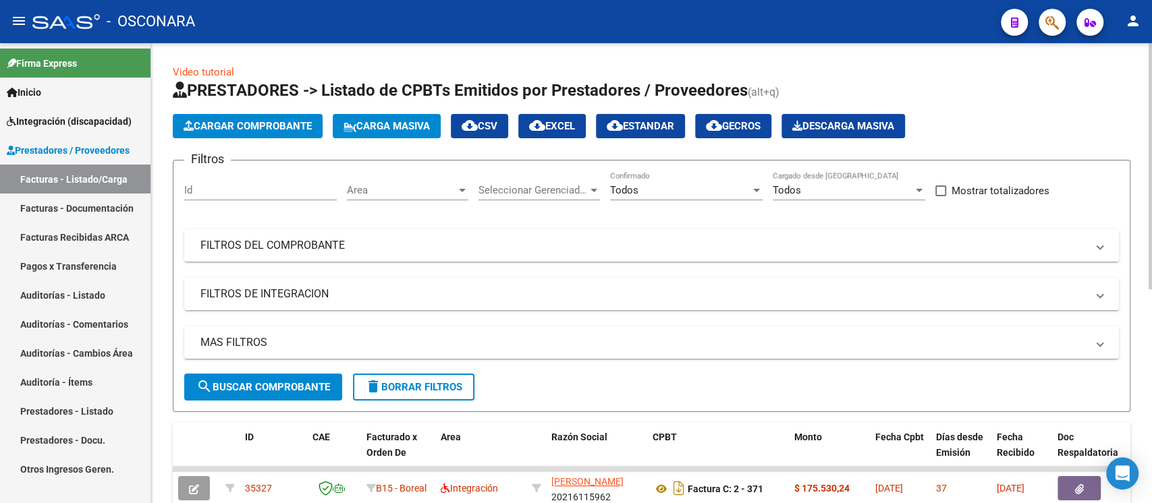
click at [281, 257] on mat-expansion-panel-header "FILTROS DEL COMPROBANTE" at bounding box center [651, 245] width 935 height 32
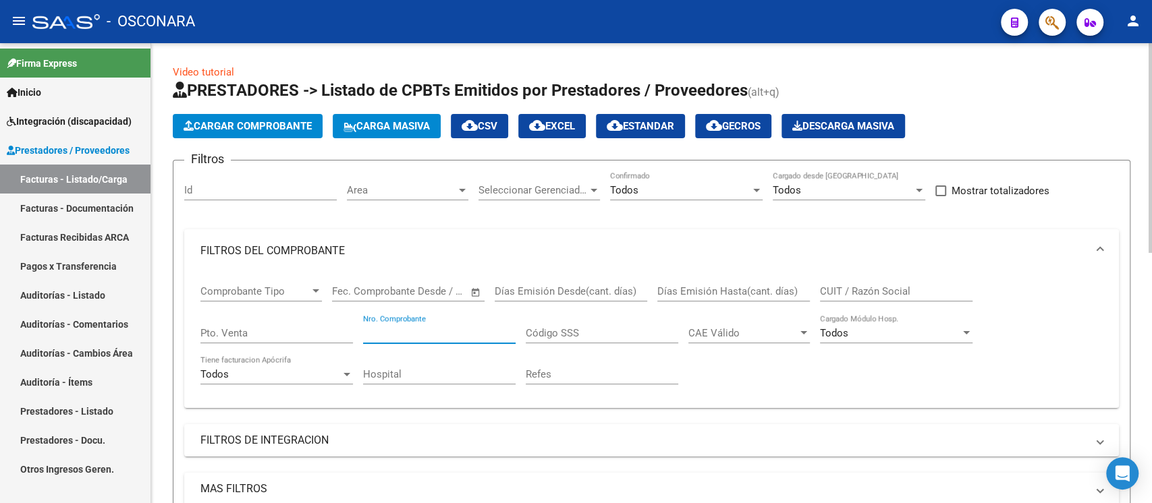
click at [401, 329] on input "Nro. Comprobante" at bounding box center [439, 333] width 153 height 12
paste input "201"
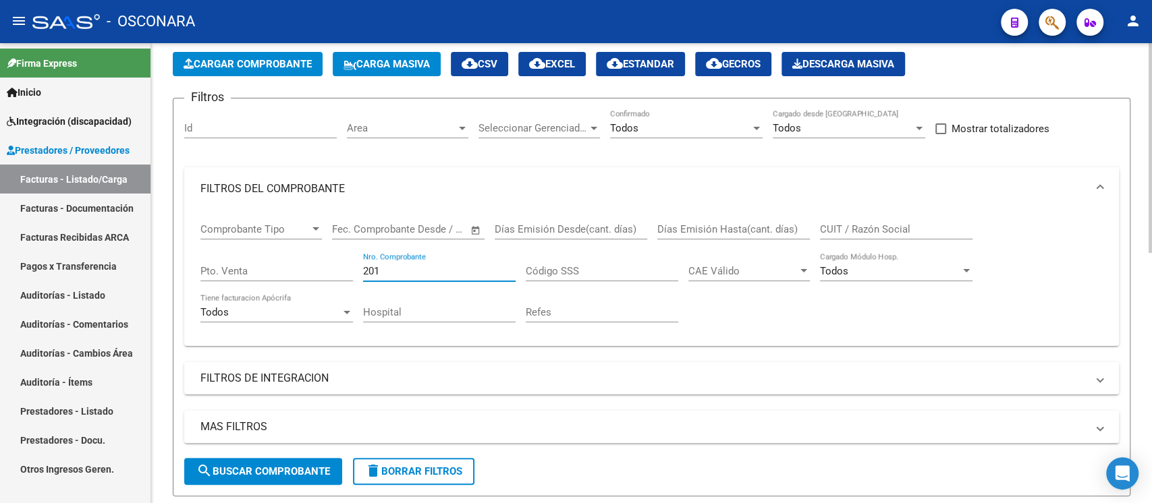
scroll to position [179, 0]
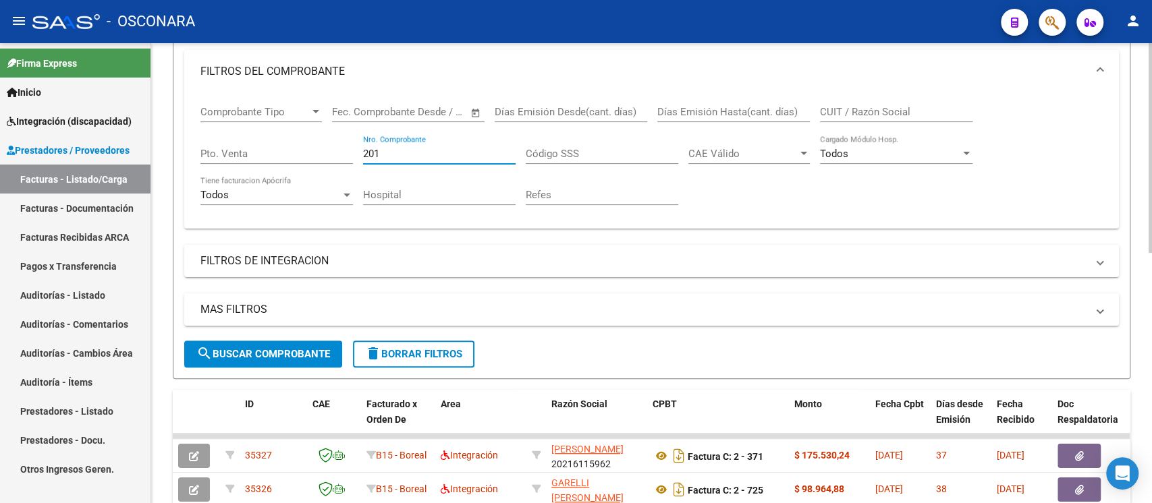
type input "201"
click at [287, 364] on button "search Buscar Comprobante" at bounding box center [263, 354] width 158 height 27
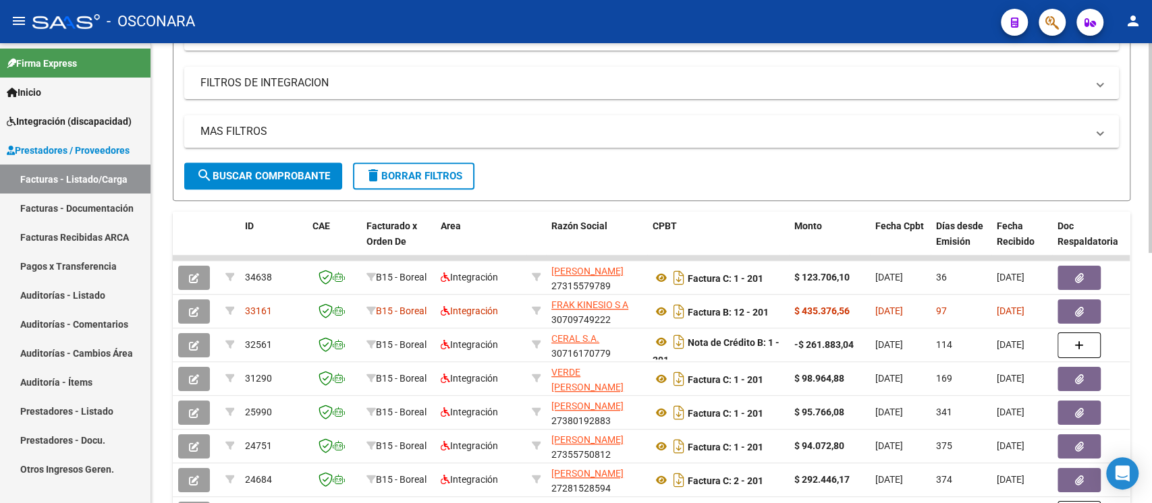
scroll to position [360, 0]
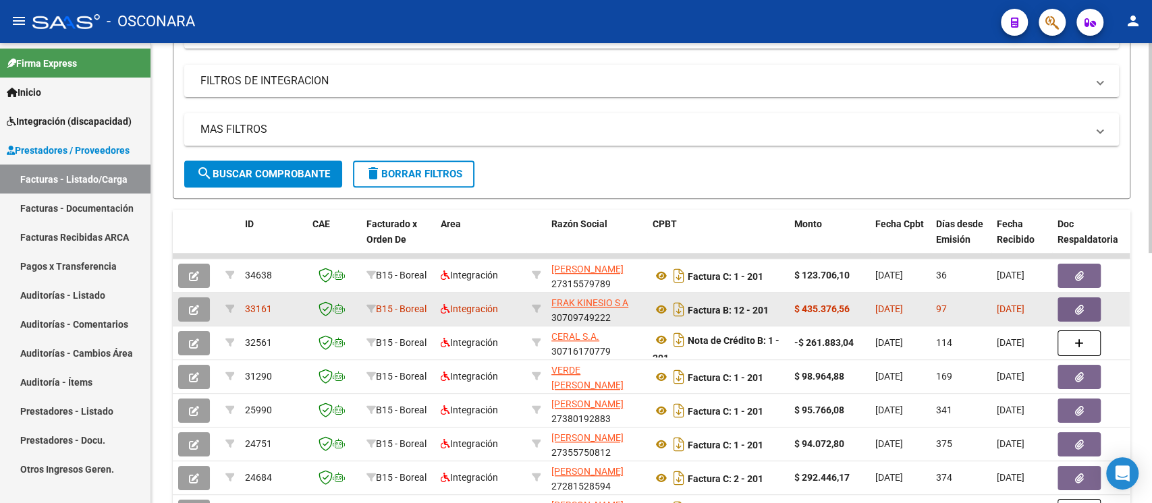
click at [205, 310] on button "button" at bounding box center [194, 310] width 32 height 24
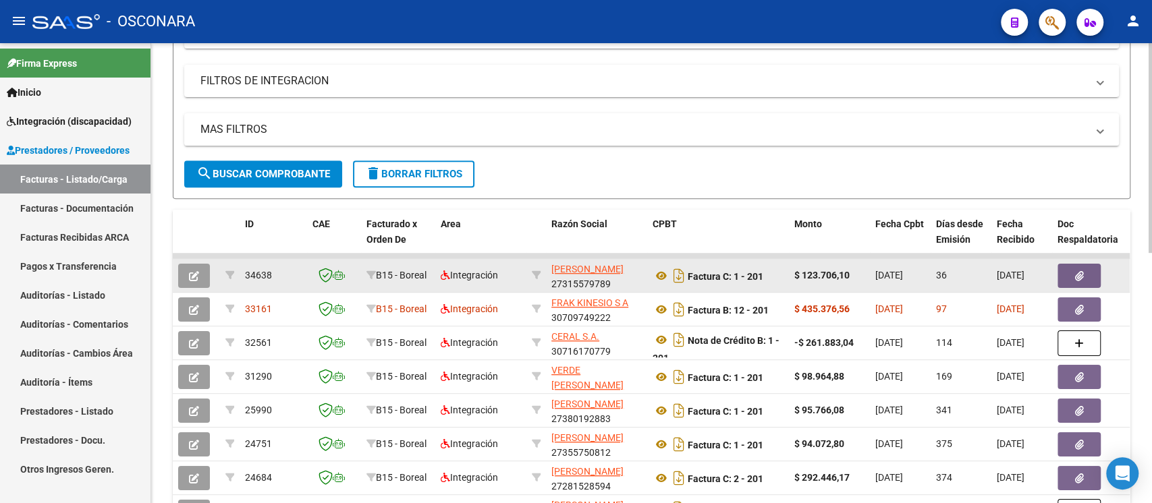
click at [192, 273] on icon "button" at bounding box center [194, 276] width 10 height 10
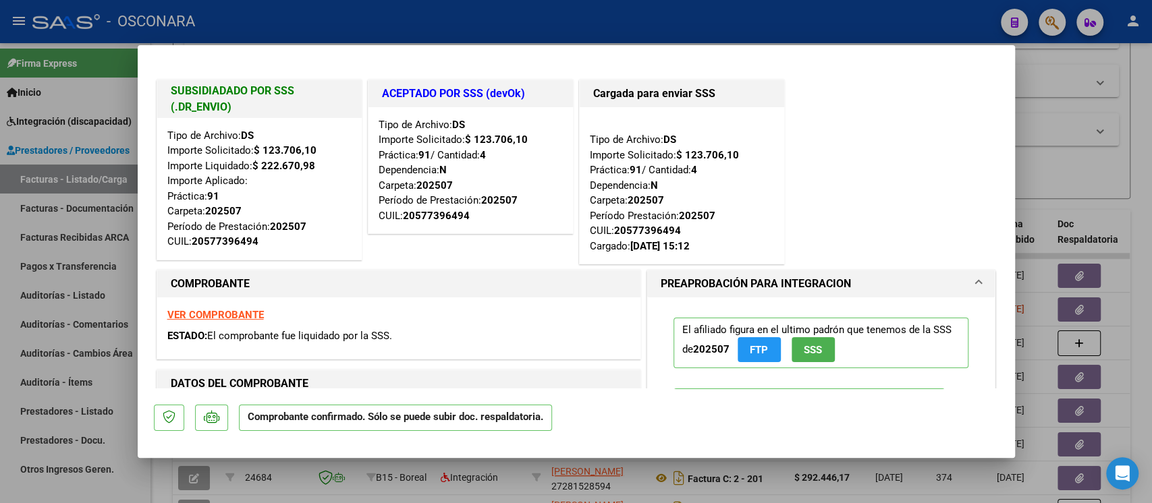
type input "$ 0,00"
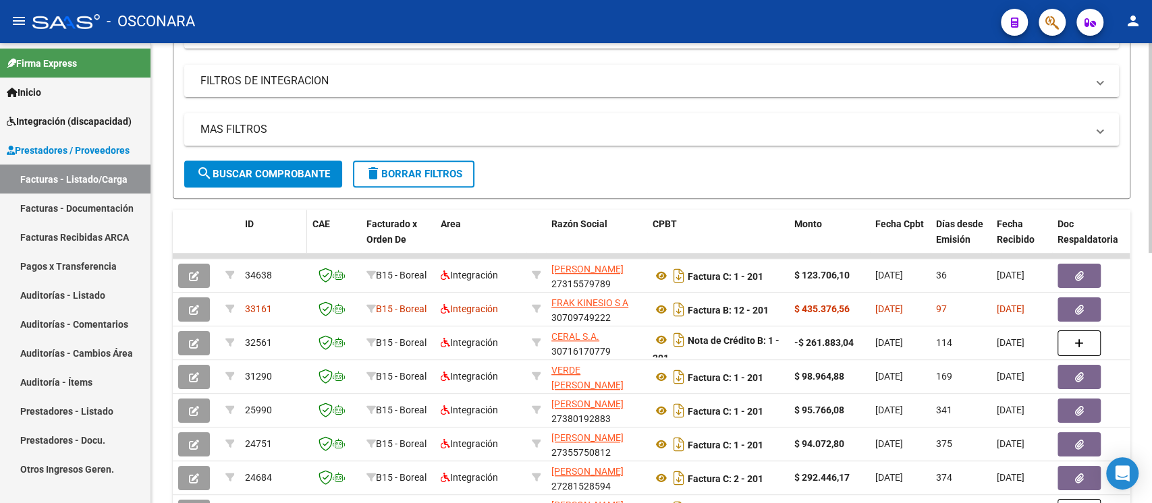
scroll to position [179, 0]
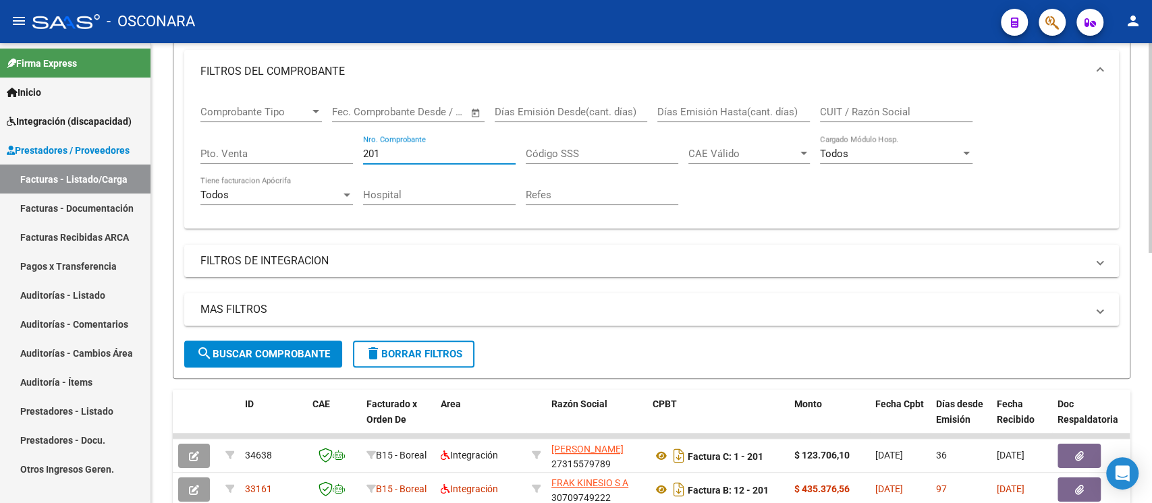
click at [397, 150] on input "201" at bounding box center [439, 154] width 153 height 12
type input "2"
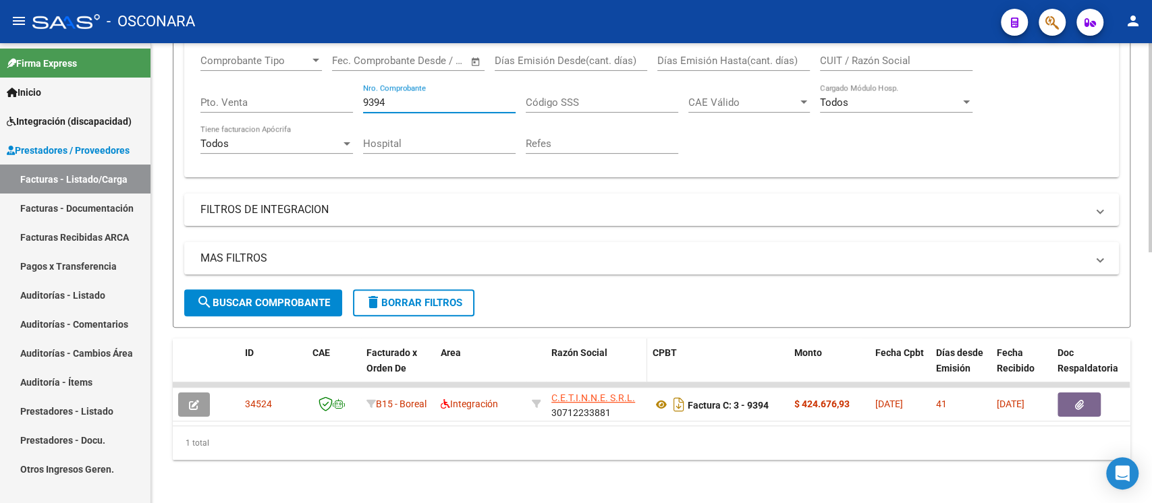
scroll to position [244, 0]
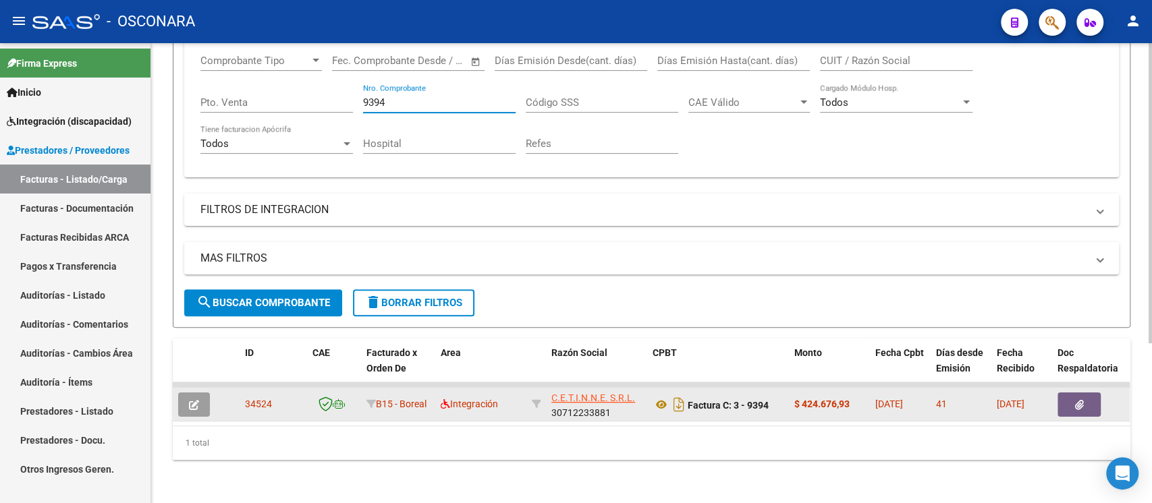
type input "9394"
click at [198, 377] on button "button" at bounding box center [194, 405] width 32 height 24
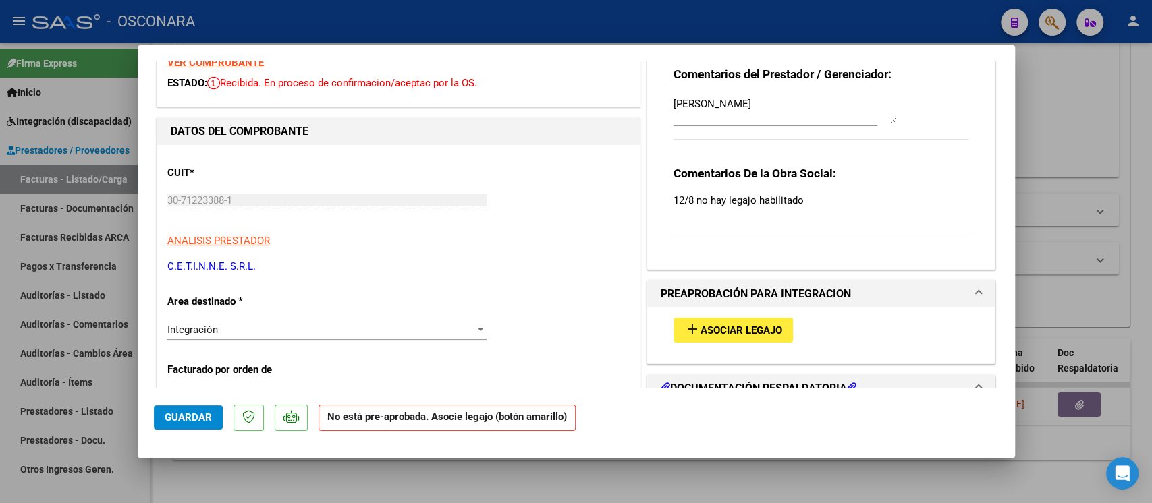
scroll to position [90, 0]
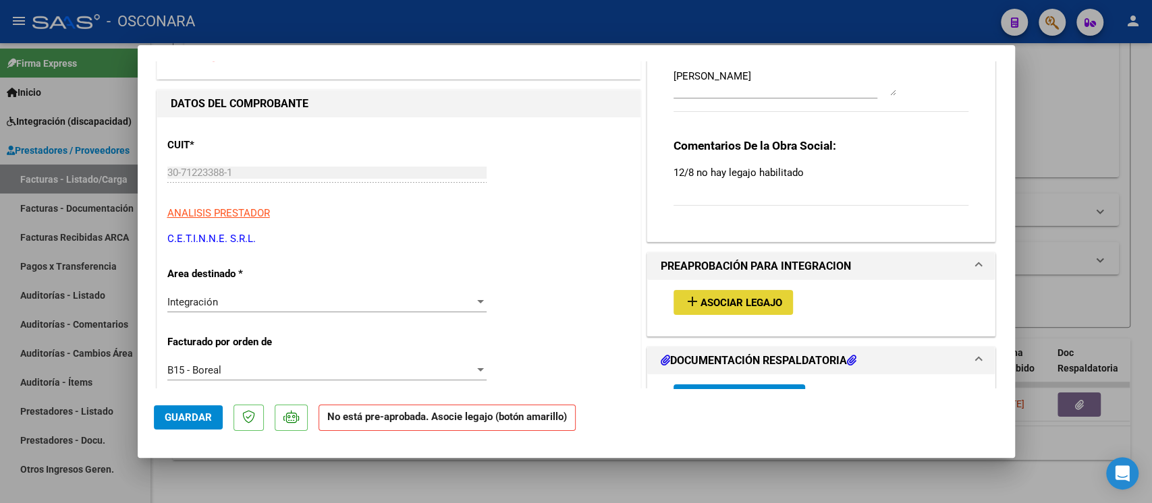
click at [725, 310] on button "add Asociar Legajo" at bounding box center [732, 302] width 119 height 25
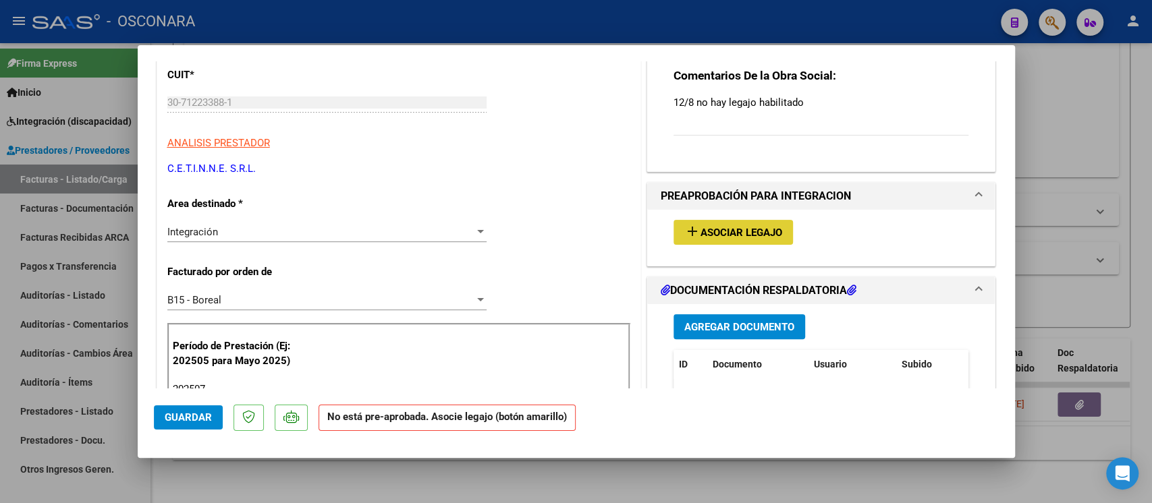
scroll to position [360, 0]
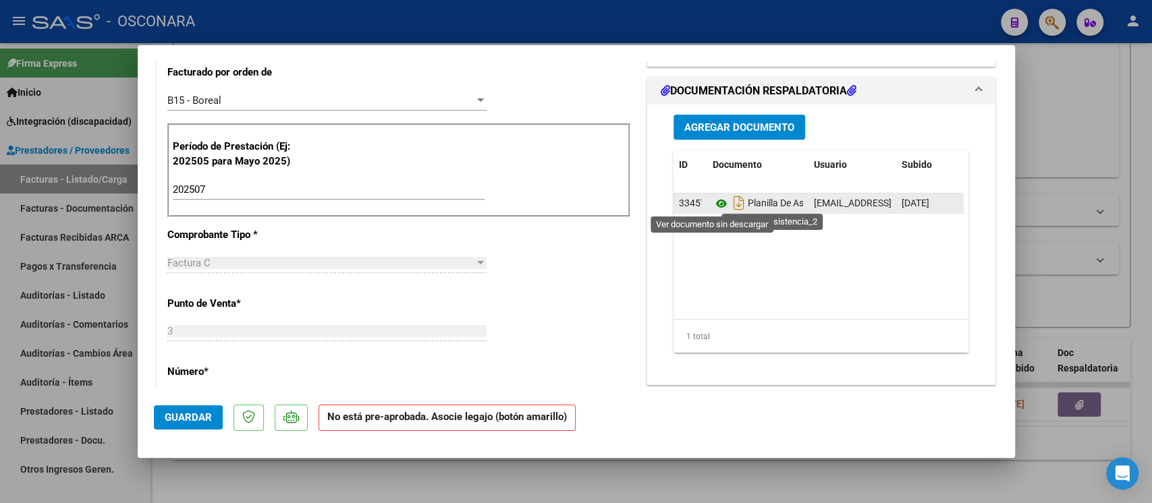
click at [715, 201] on icon at bounding box center [722, 204] width 18 height 16
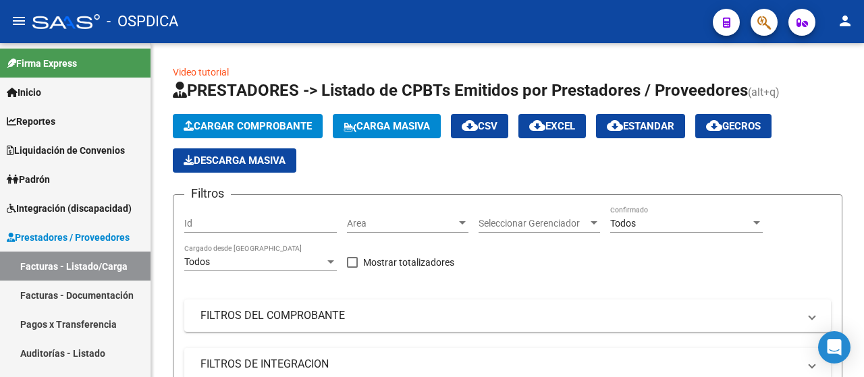
click at [252, 122] on span "Cargar Comprobante" at bounding box center [248, 126] width 128 height 12
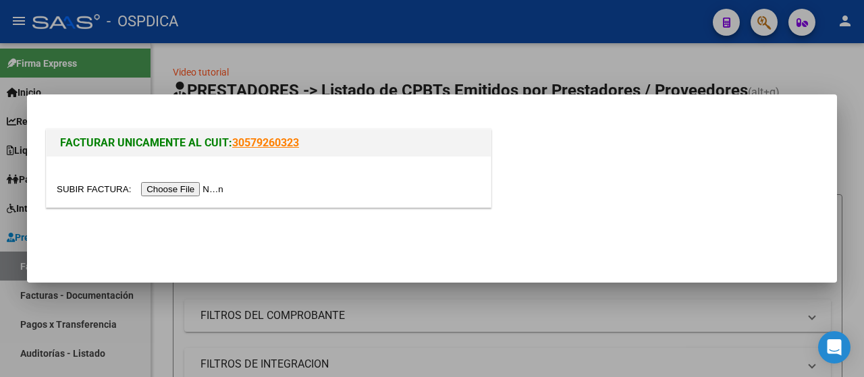
click at [193, 191] on input "file" at bounding box center [142, 189] width 171 height 14
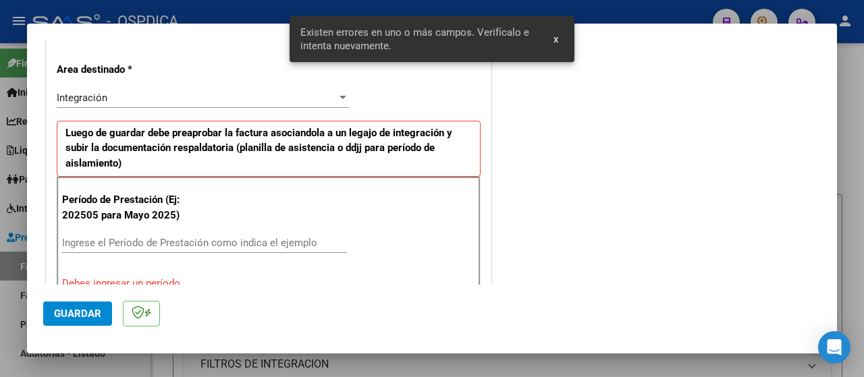
scroll to position [360, 0]
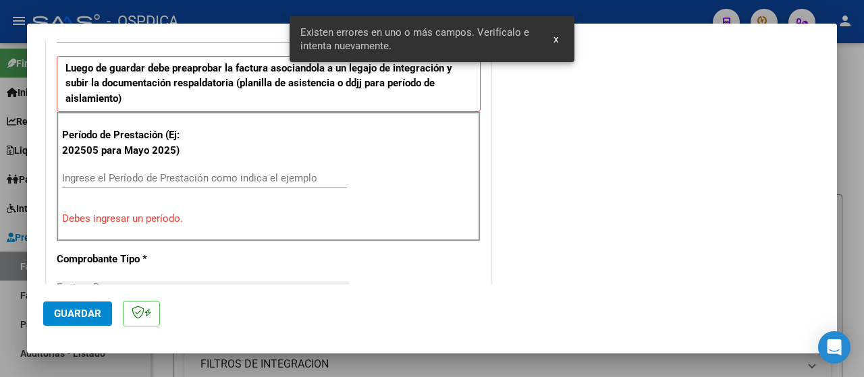
click at [128, 173] on input "Ingrese el Período de Prestación como indica el ejemplo" at bounding box center [204, 178] width 285 height 12
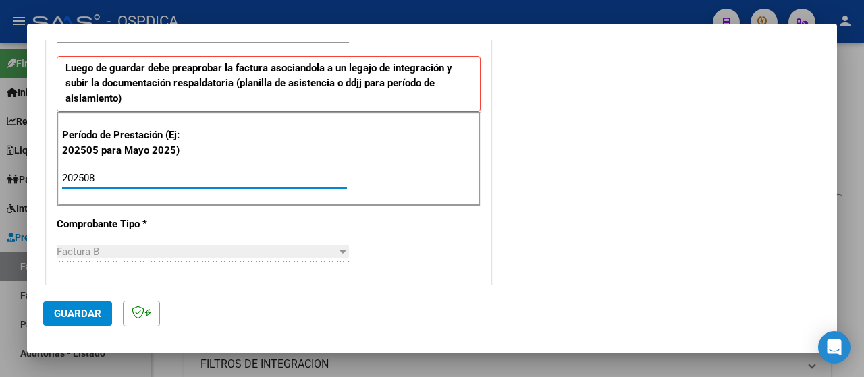
type input "202508"
click at [92, 307] on button "Guardar" at bounding box center [77, 314] width 69 height 24
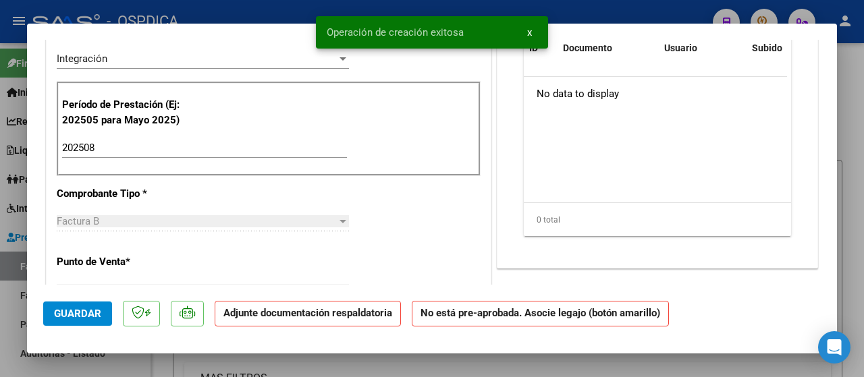
scroll to position [0, 0]
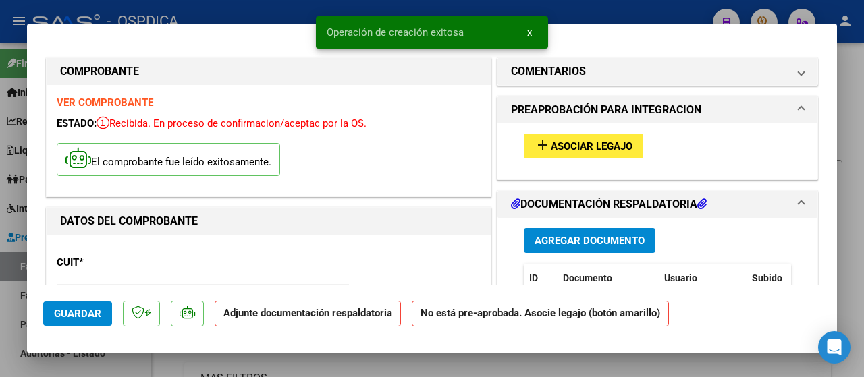
click at [559, 140] on span "Asociar Legajo" at bounding box center [592, 146] width 82 height 12
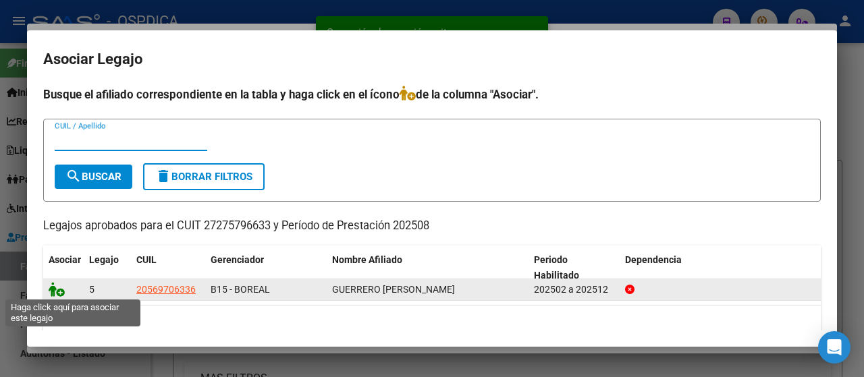
click at [55, 289] on icon at bounding box center [57, 289] width 16 height 15
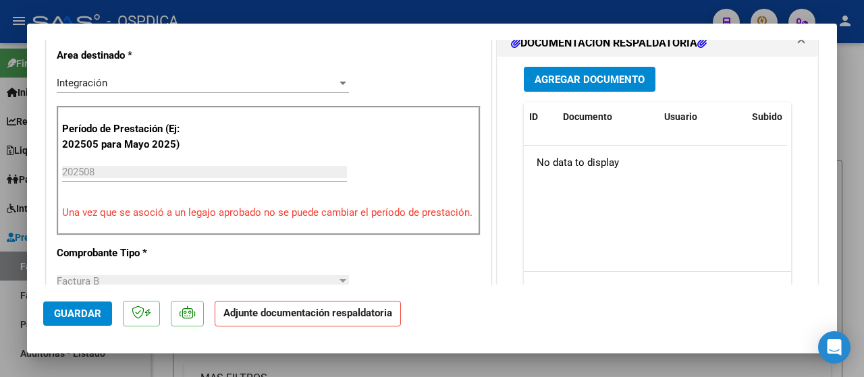
scroll to position [337, 0]
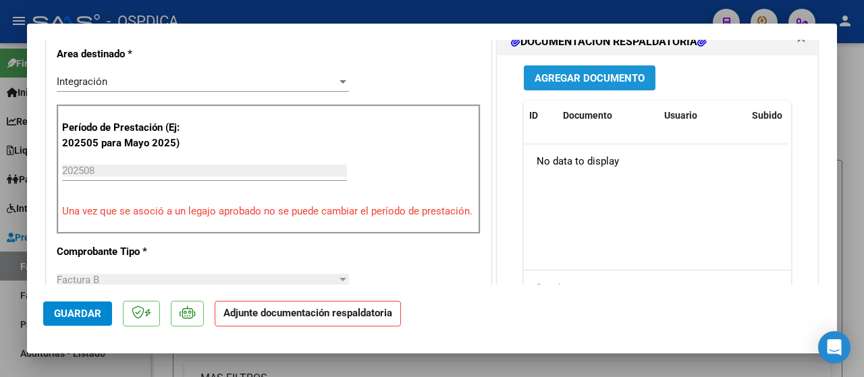
click at [589, 77] on span "Agregar Documento" at bounding box center [589, 78] width 110 height 12
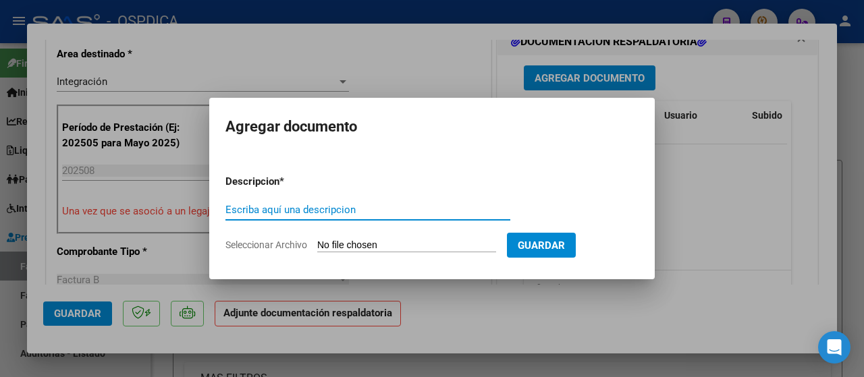
click at [308, 211] on input "Escriba aquí una descripcion" at bounding box center [367, 210] width 285 height 12
type input "PLANILLA"
click at [339, 246] on input "Seleccionar Archivo" at bounding box center [406, 246] width 179 height 13
type input "C:\fakepath\27275796633_6_3_1552_Planilla de Asistencia_2.pdf"
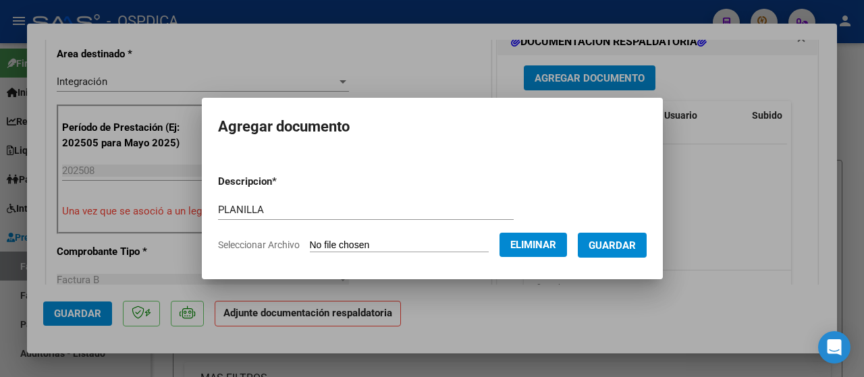
click at [634, 244] on span "Guardar" at bounding box center [611, 246] width 47 height 12
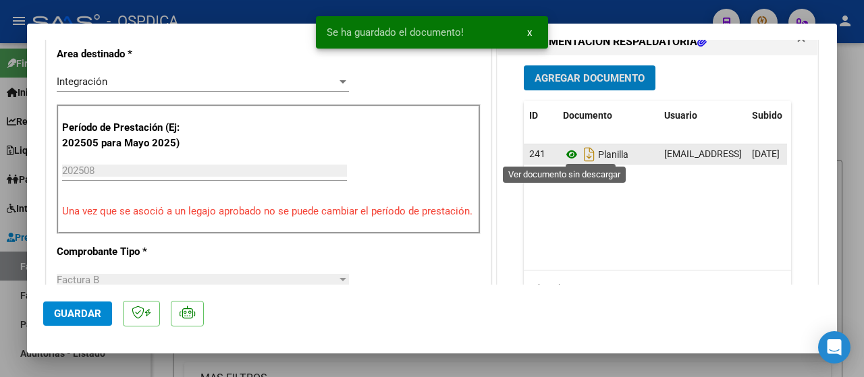
click at [563, 152] on icon at bounding box center [572, 154] width 18 height 16
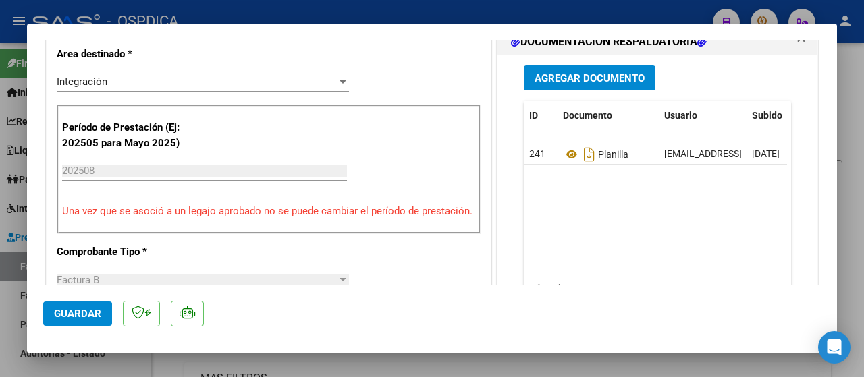
click at [81, 312] on span "Guardar" at bounding box center [77, 314] width 47 height 12
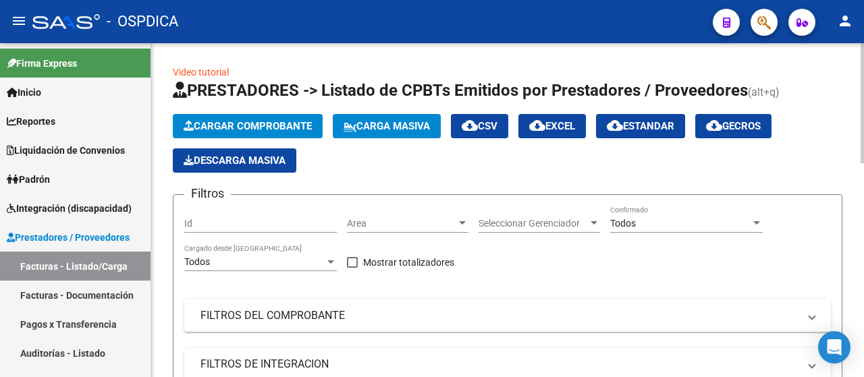
click at [240, 122] on span "Cargar Comprobante" at bounding box center [248, 126] width 128 height 12
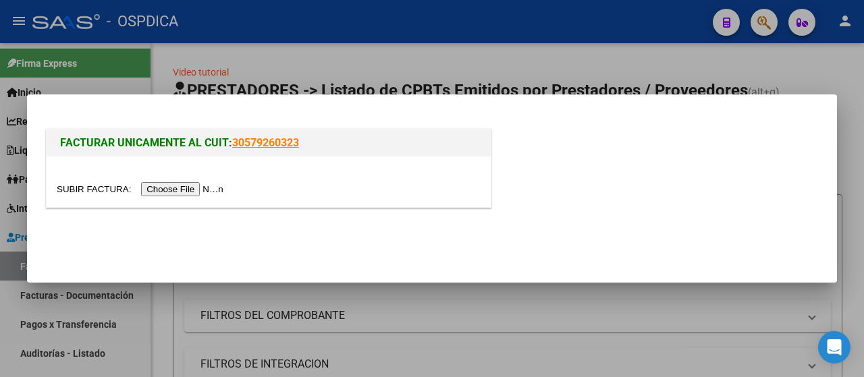
click at [212, 190] on input "file" at bounding box center [142, 189] width 171 height 14
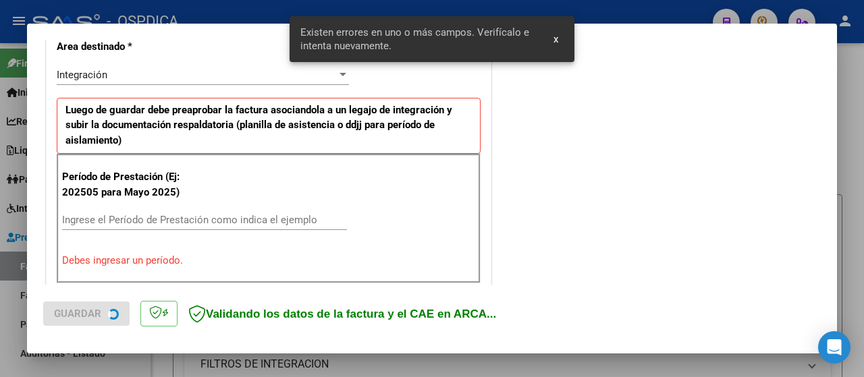
scroll to position [335, 0]
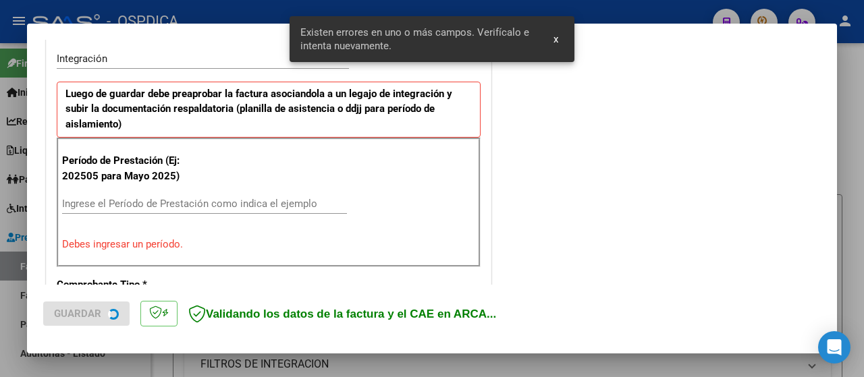
click at [151, 209] on div "Ingrese el Período de Prestación como indica el ejemplo" at bounding box center [204, 204] width 285 height 20
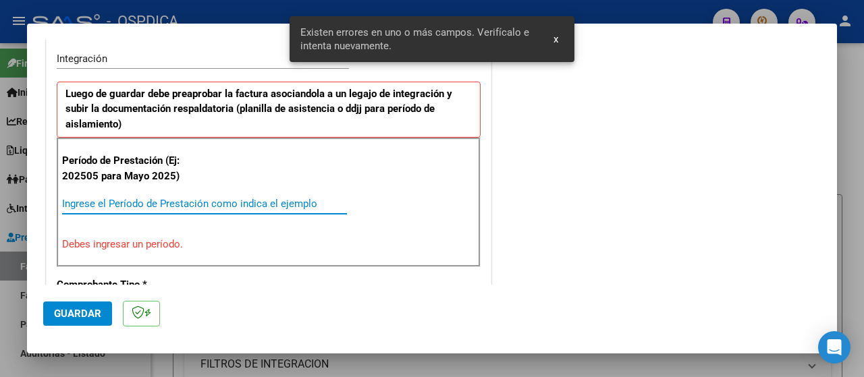
click at [150, 202] on input "Ingrese el Período de Prestación como indica el ejemplo" at bounding box center [204, 204] width 285 height 12
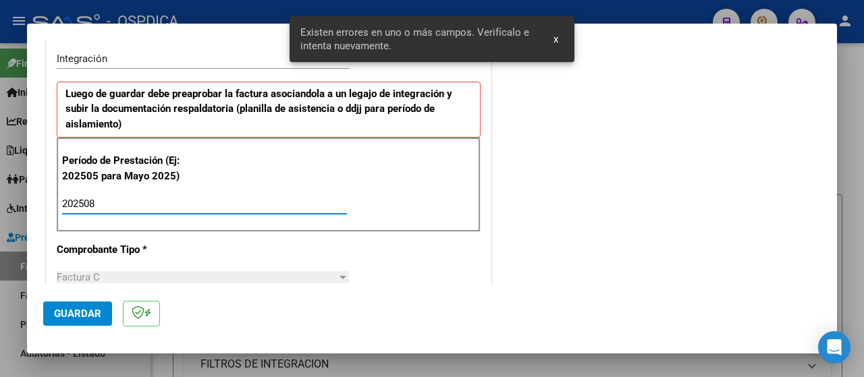
type input "202508"
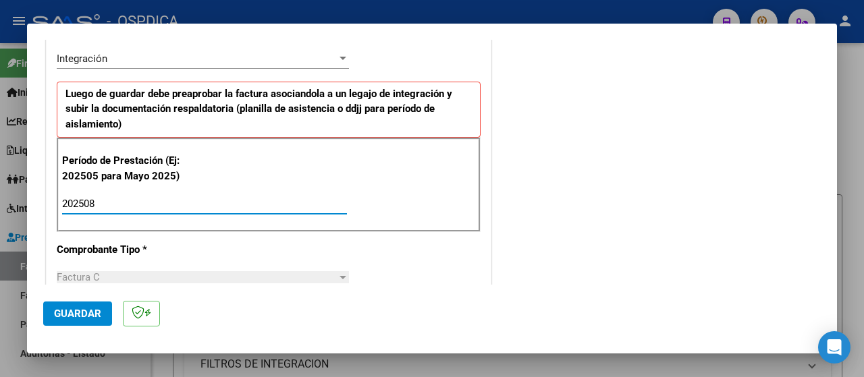
click at [84, 310] on span "Guardar" at bounding box center [77, 314] width 47 height 12
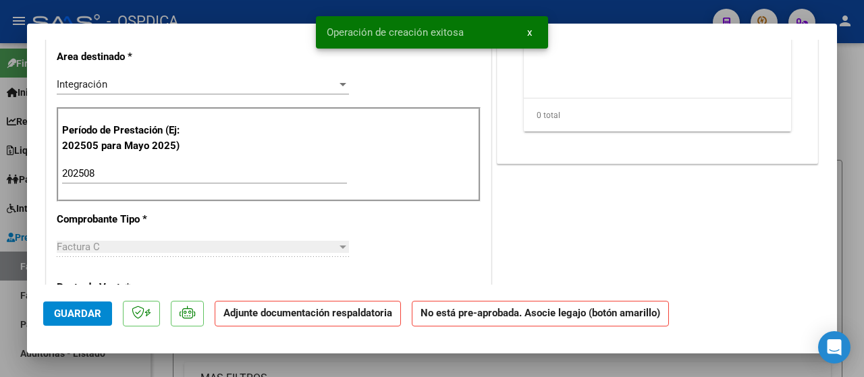
scroll to position [0, 0]
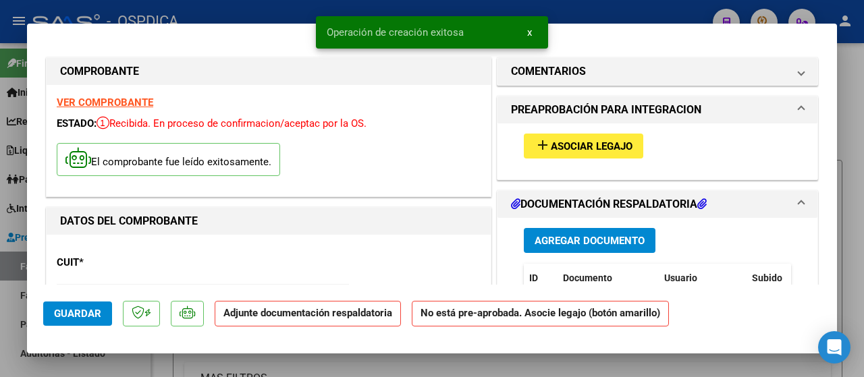
click at [557, 149] on span "Asociar Legajo" at bounding box center [592, 146] width 82 height 12
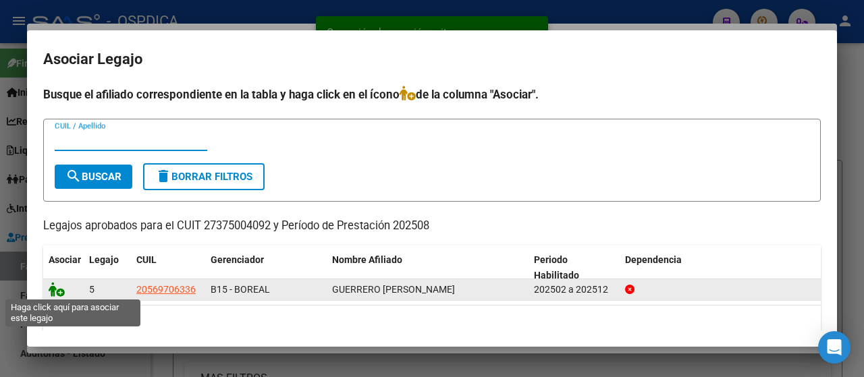
click at [55, 290] on icon at bounding box center [57, 289] width 16 height 15
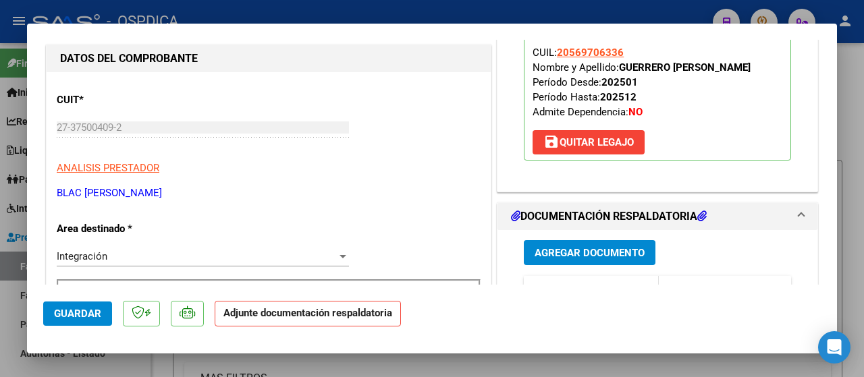
scroll to position [202, 0]
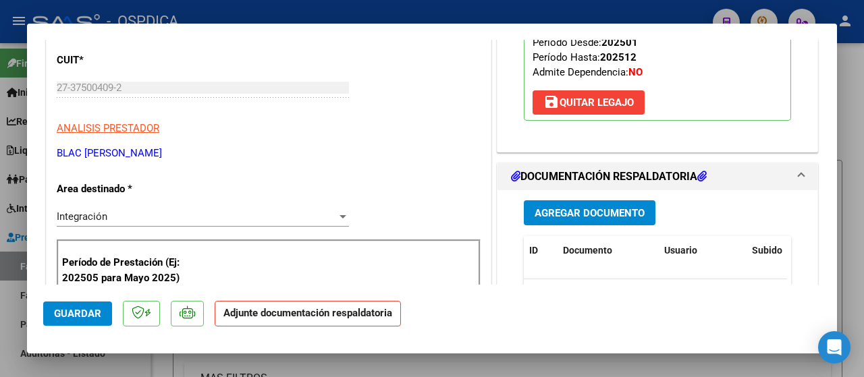
click at [576, 215] on span "Agregar Documento" at bounding box center [589, 213] width 110 height 12
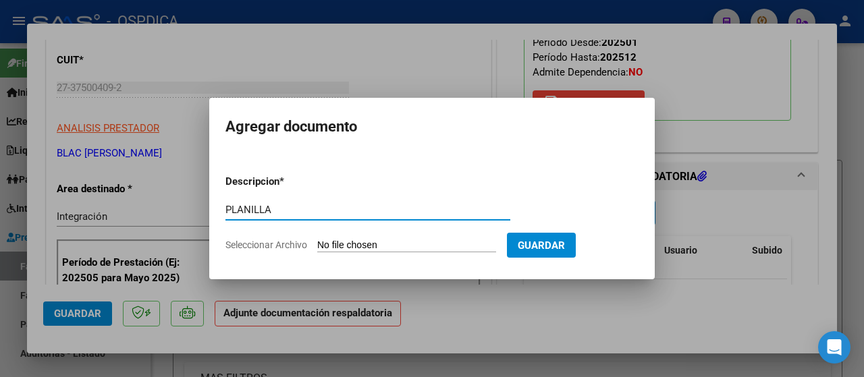
type input "PLANILLA"
click at [399, 240] on input "Seleccionar Archivo" at bounding box center [406, 246] width 179 height 13
type input "C:\fakepath\27375004092_11_1_275_Planilla de Asistencia_2.pdf"
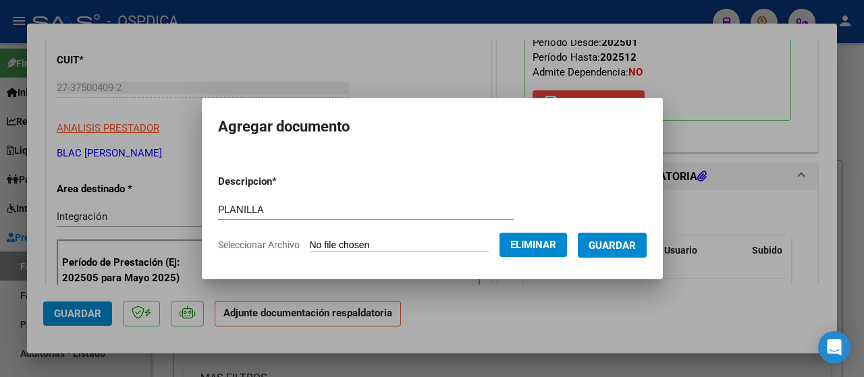
click at [636, 245] on span "Guardar" at bounding box center [611, 246] width 47 height 12
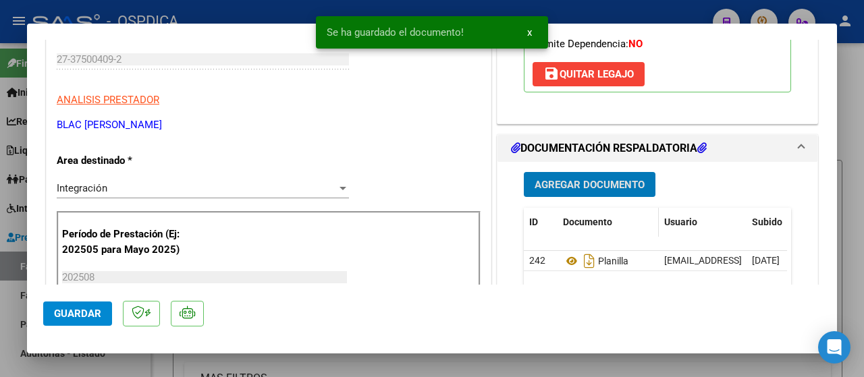
scroll to position [337, 0]
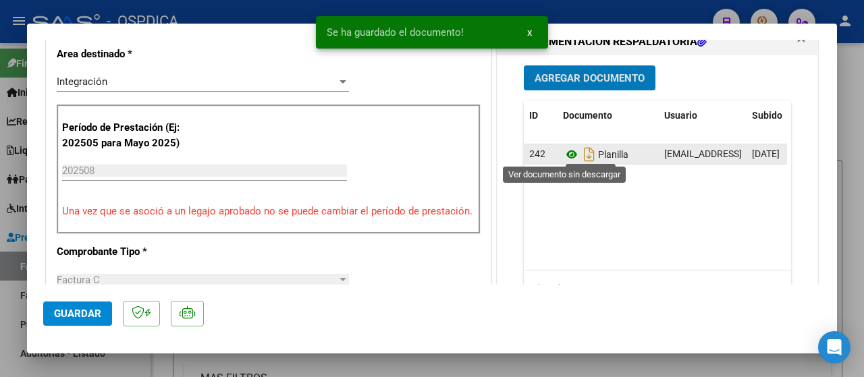
click at [564, 151] on icon at bounding box center [572, 154] width 18 height 16
